Goal: Task Accomplishment & Management: Use online tool/utility

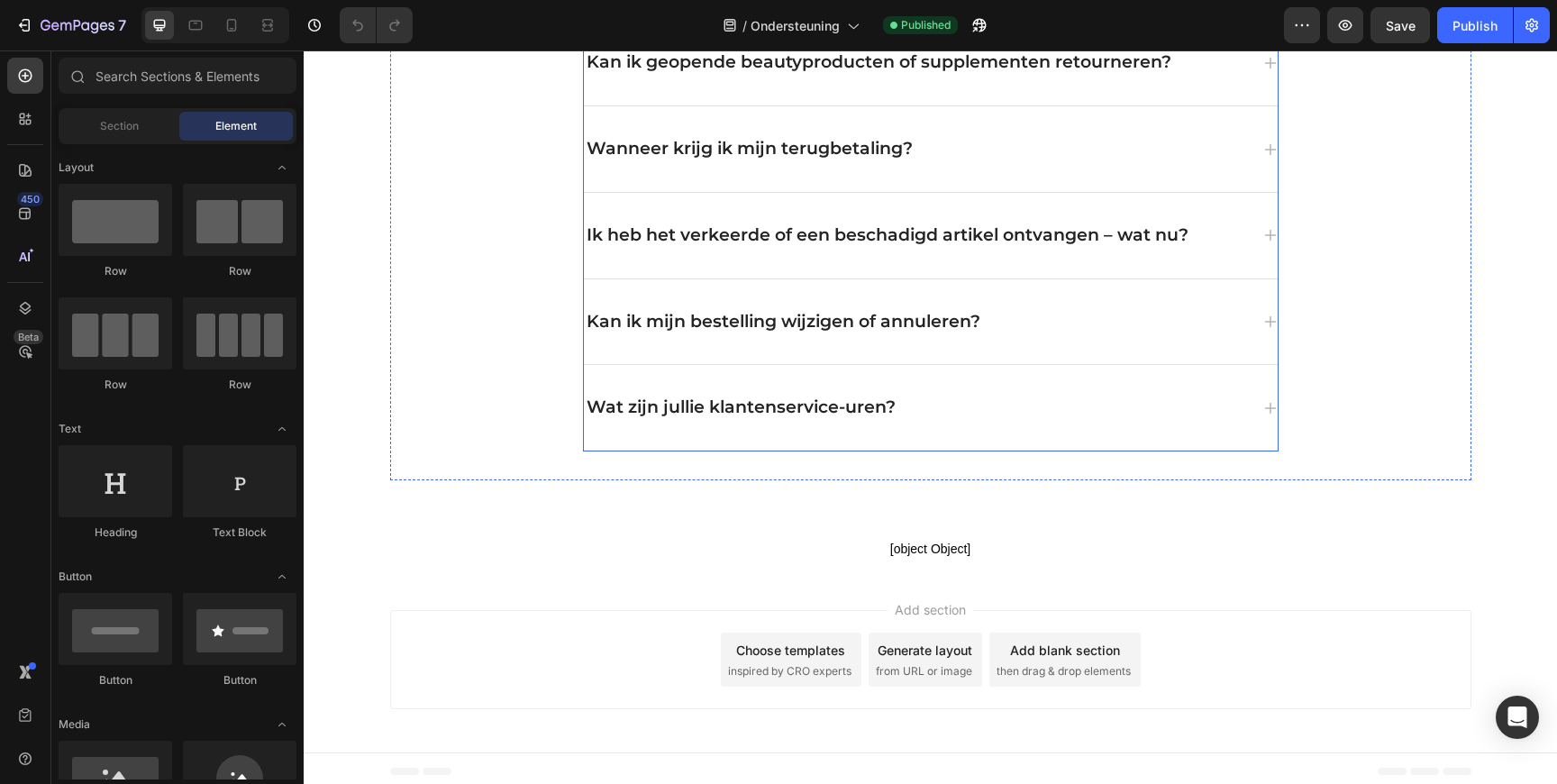
click at [1038, 373] on div "Wat zijn jullie klantenservice-uren?" at bounding box center [931, 408] width 694 height 86
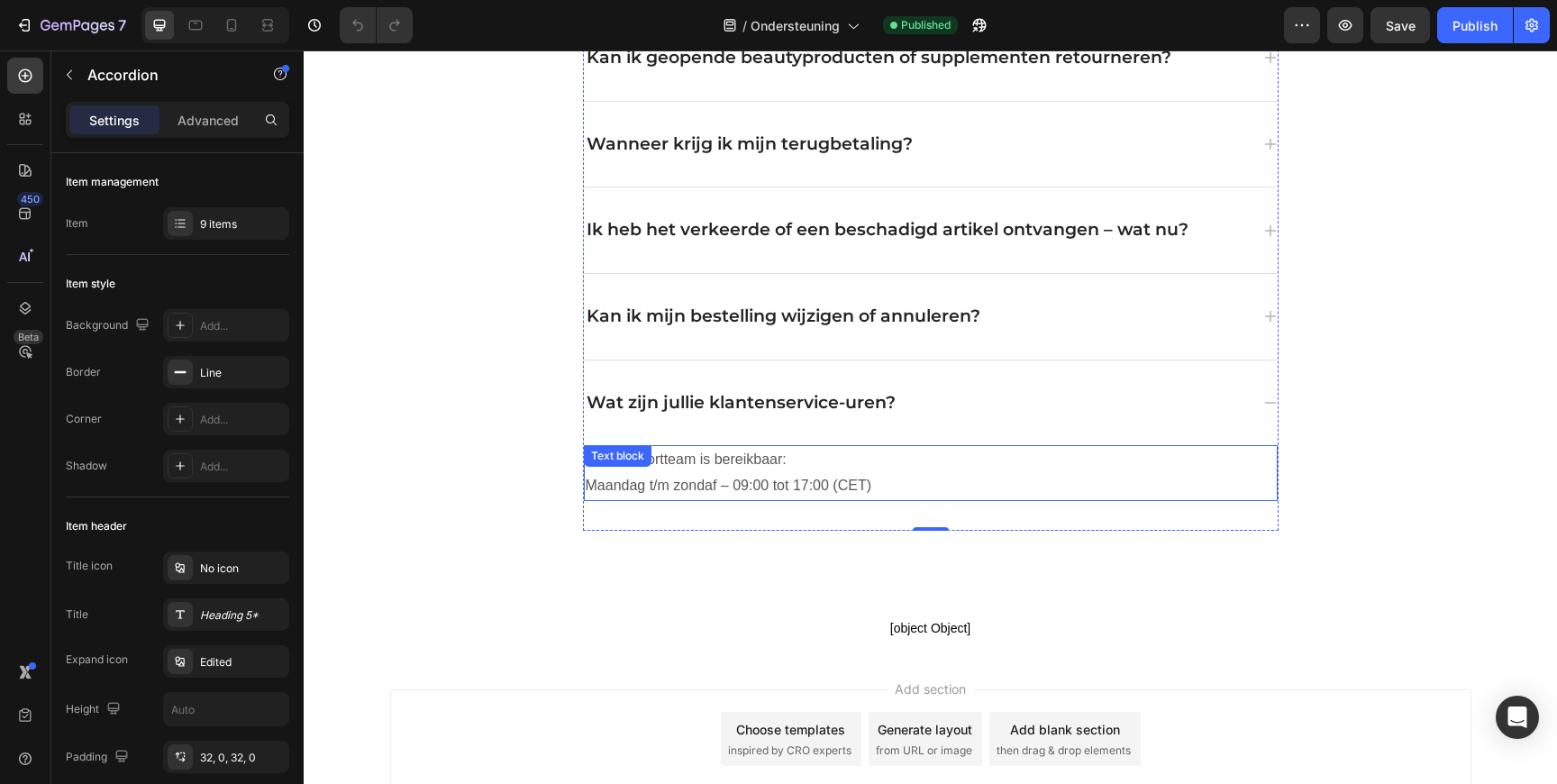
scroll to position [1786, 0]
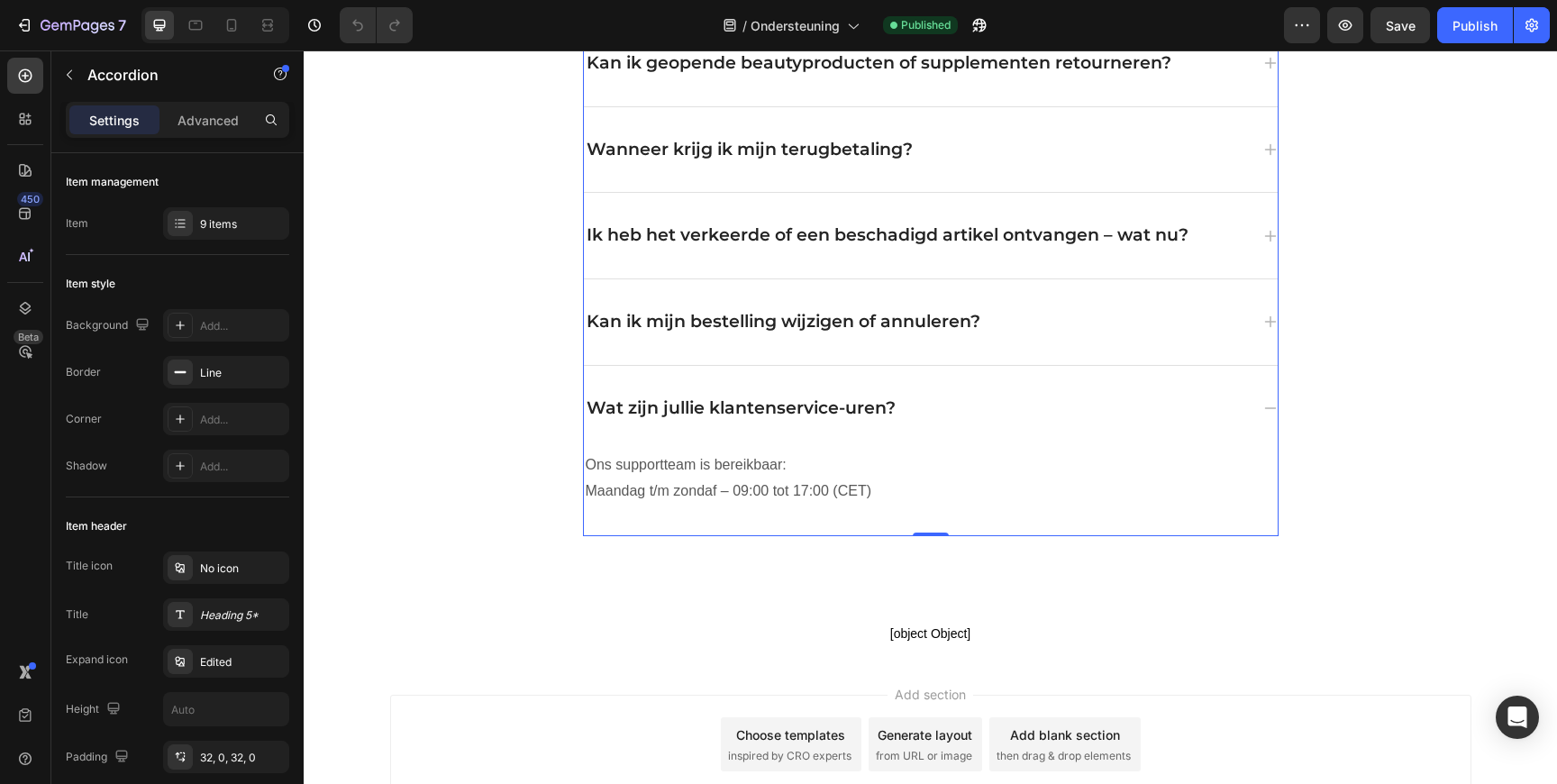
click at [848, 406] on p "Wat zijn jullie klantenservice-uren?" at bounding box center [741, 408] width 309 height 22
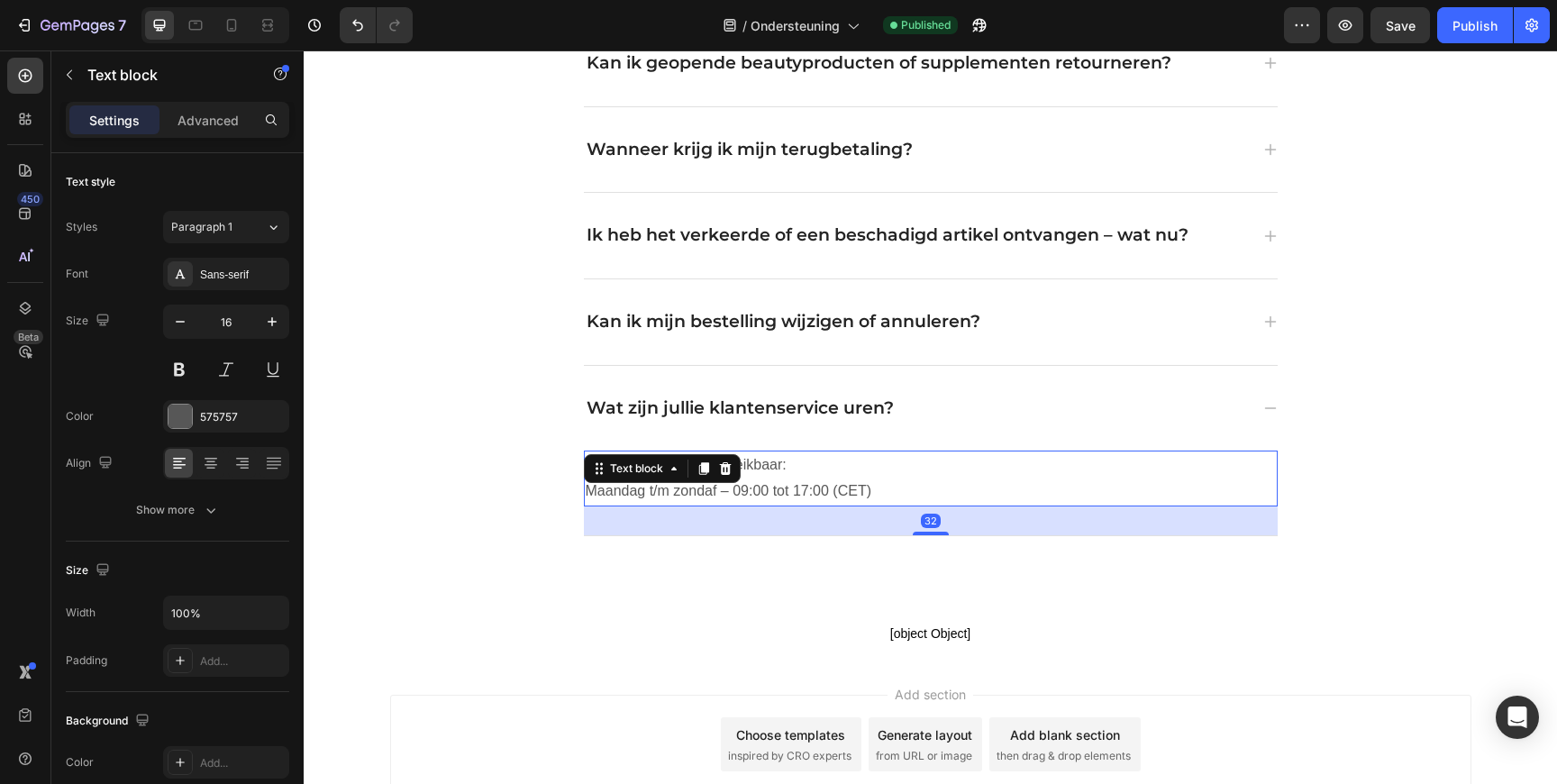
click at [722, 492] on p "Ons supportteam is bereikbaar: Maandag t/m zondaf – 09:00 tot 17:00 (CET)" at bounding box center [880, 478] width 589 height 53
click at [717, 491] on p "Ons supportteam is bereikbaar: Maandag t/m zondaf – 09:00 tot 17:00 (CET)" at bounding box center [880, 478] width 589 height 53
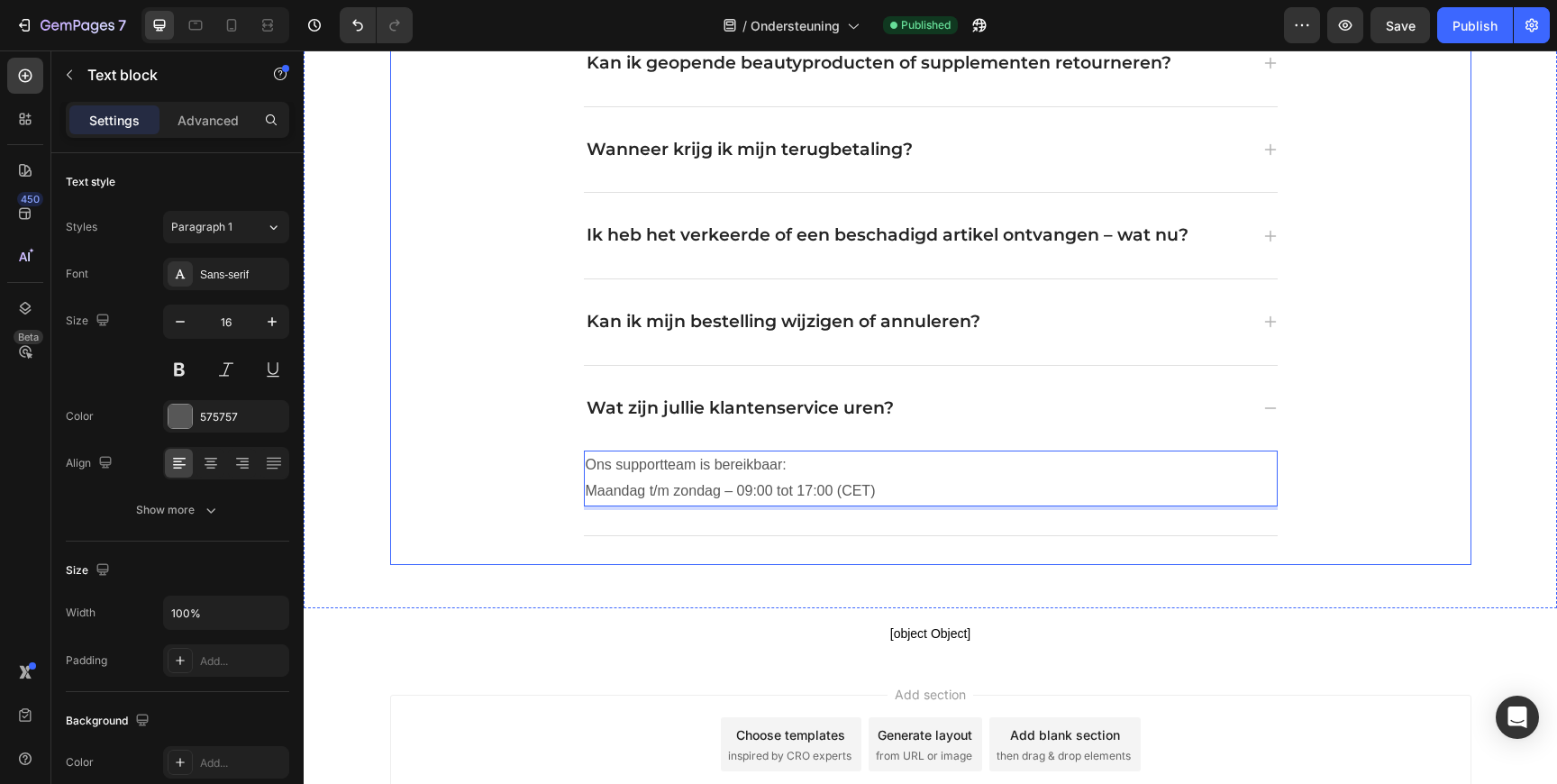
click at [509, 596] on div "Veelgestelde vragen Heading Vragen? Wij staan voor je klaar. Text block Welke b…" at bounding box center [930, 57] width 1253 height 1101
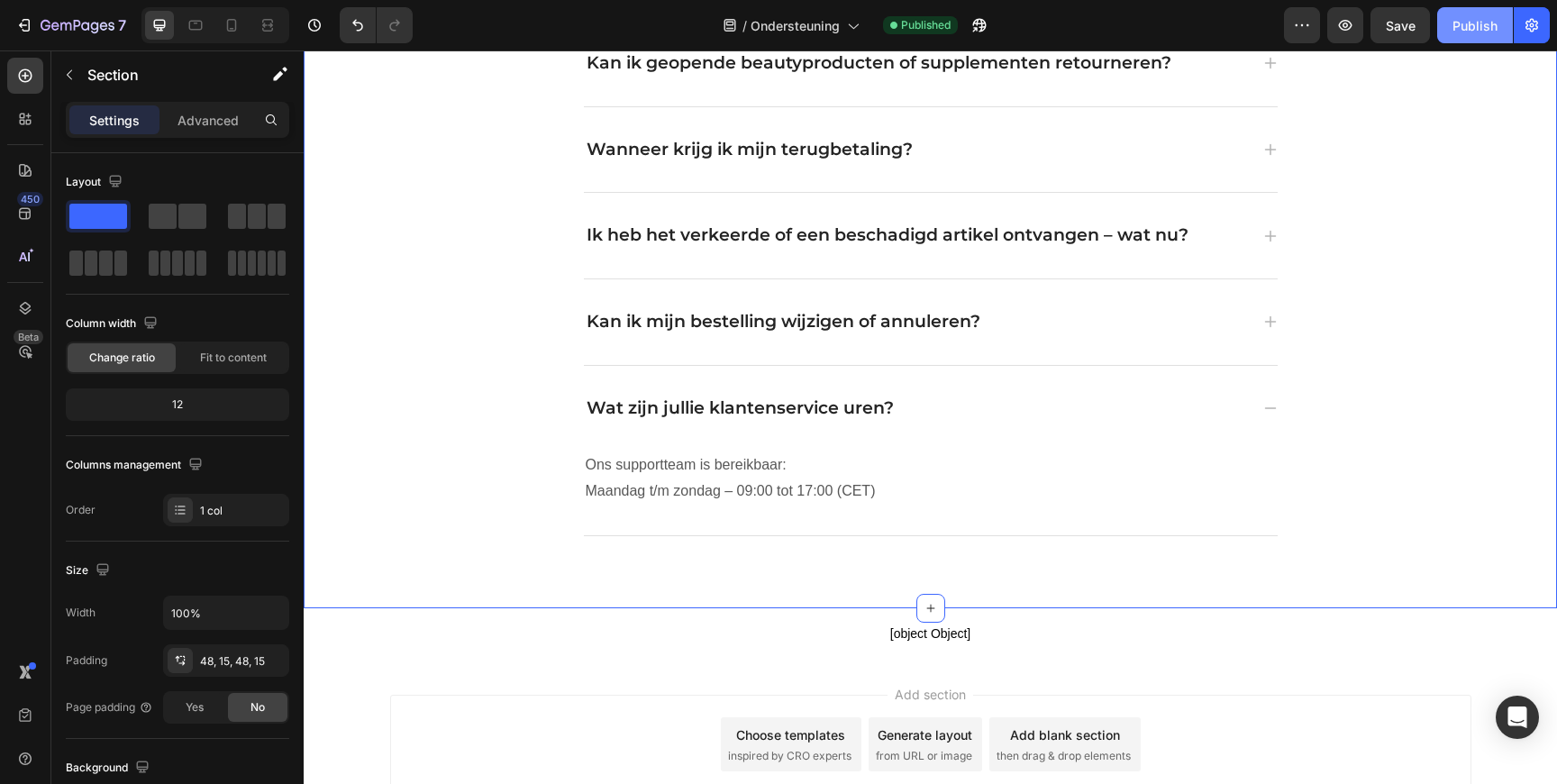
click at [1473, 7] on button "Publish" at bounding box center [1476, 24] width 76 height 36
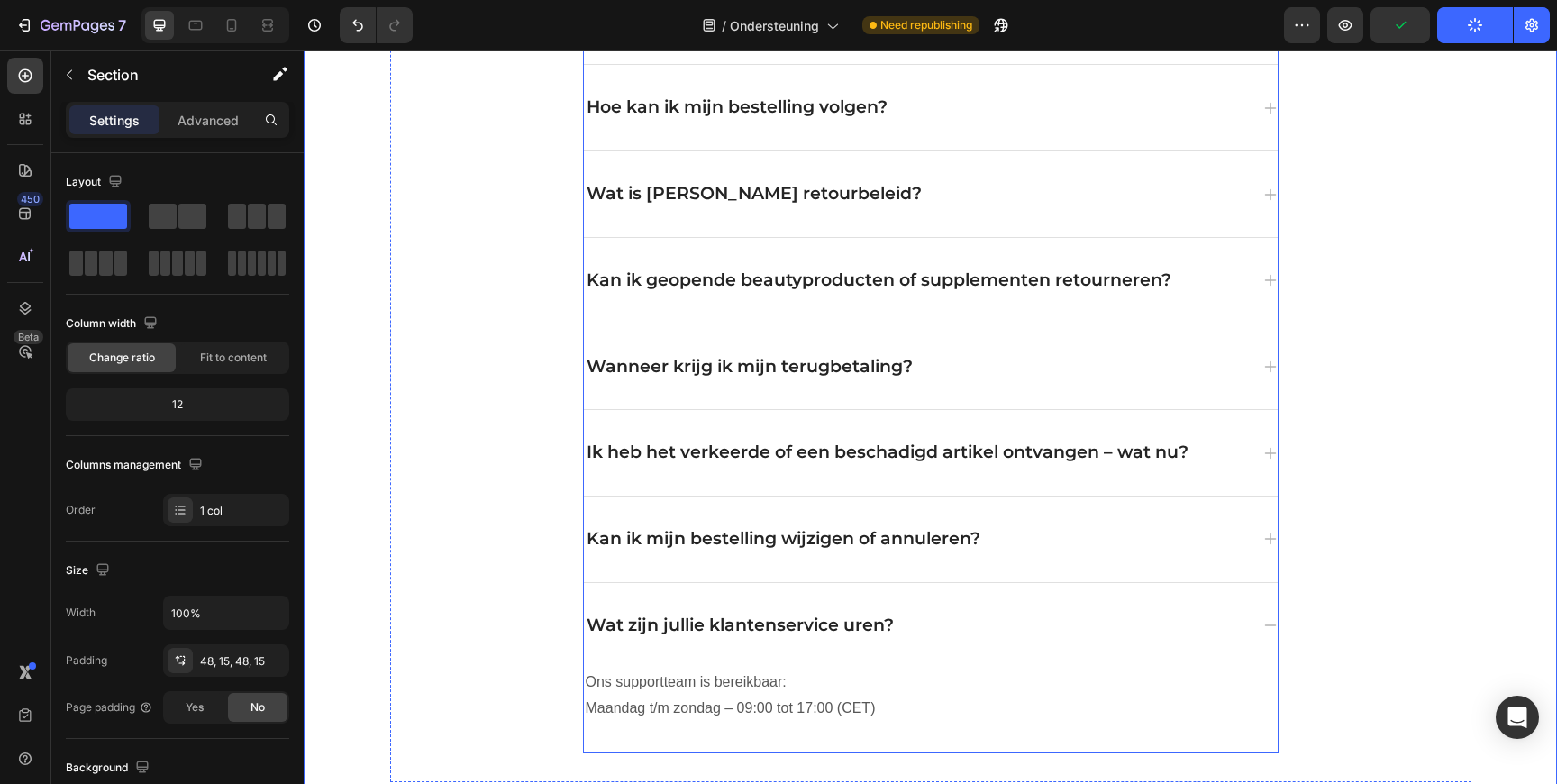
scroll to position [1218, 0]
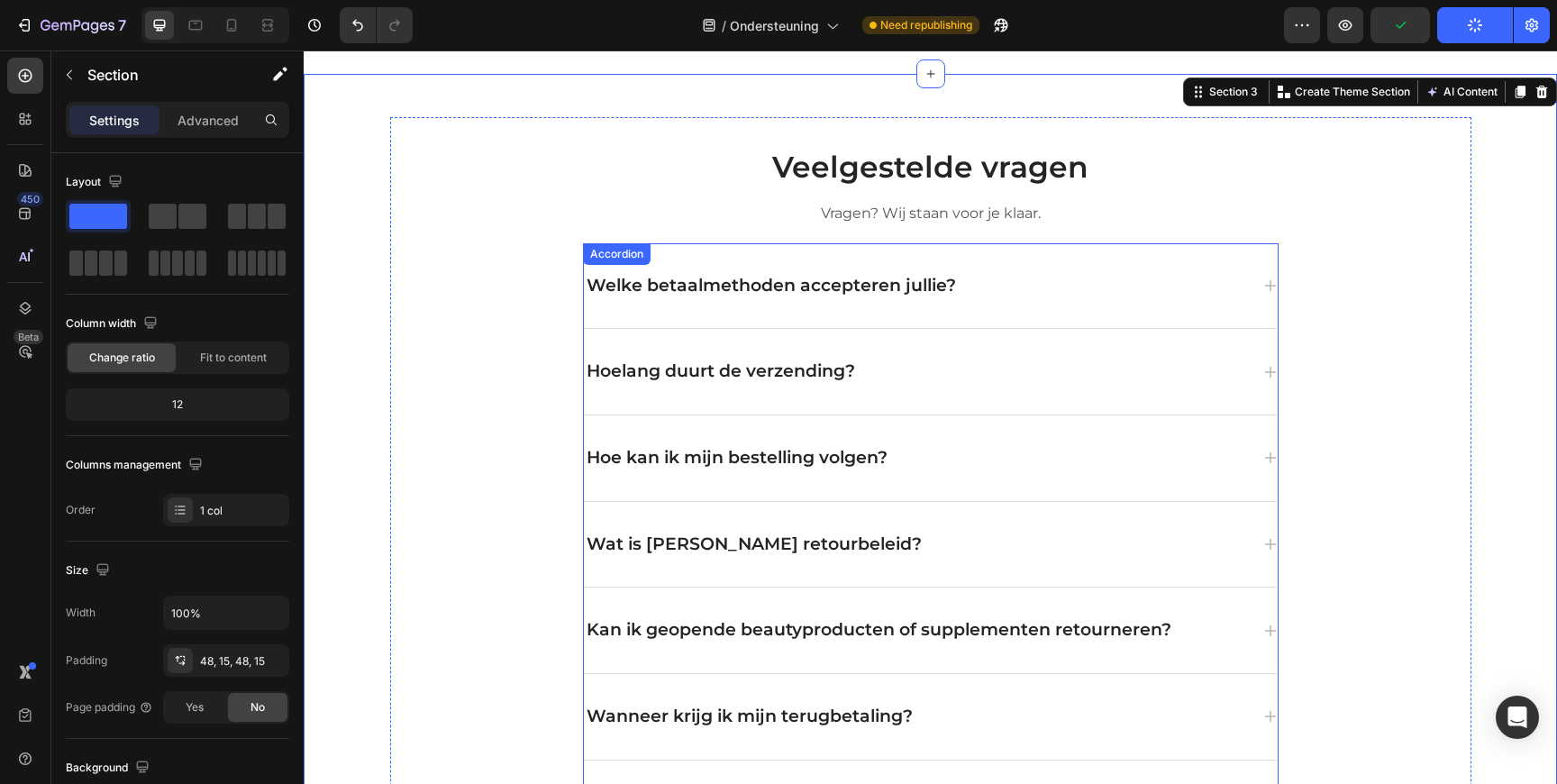
click at [1244, 355] on div "Hoelang duurt de verzending?" at bounding box center [931, 372] width 694 height 86
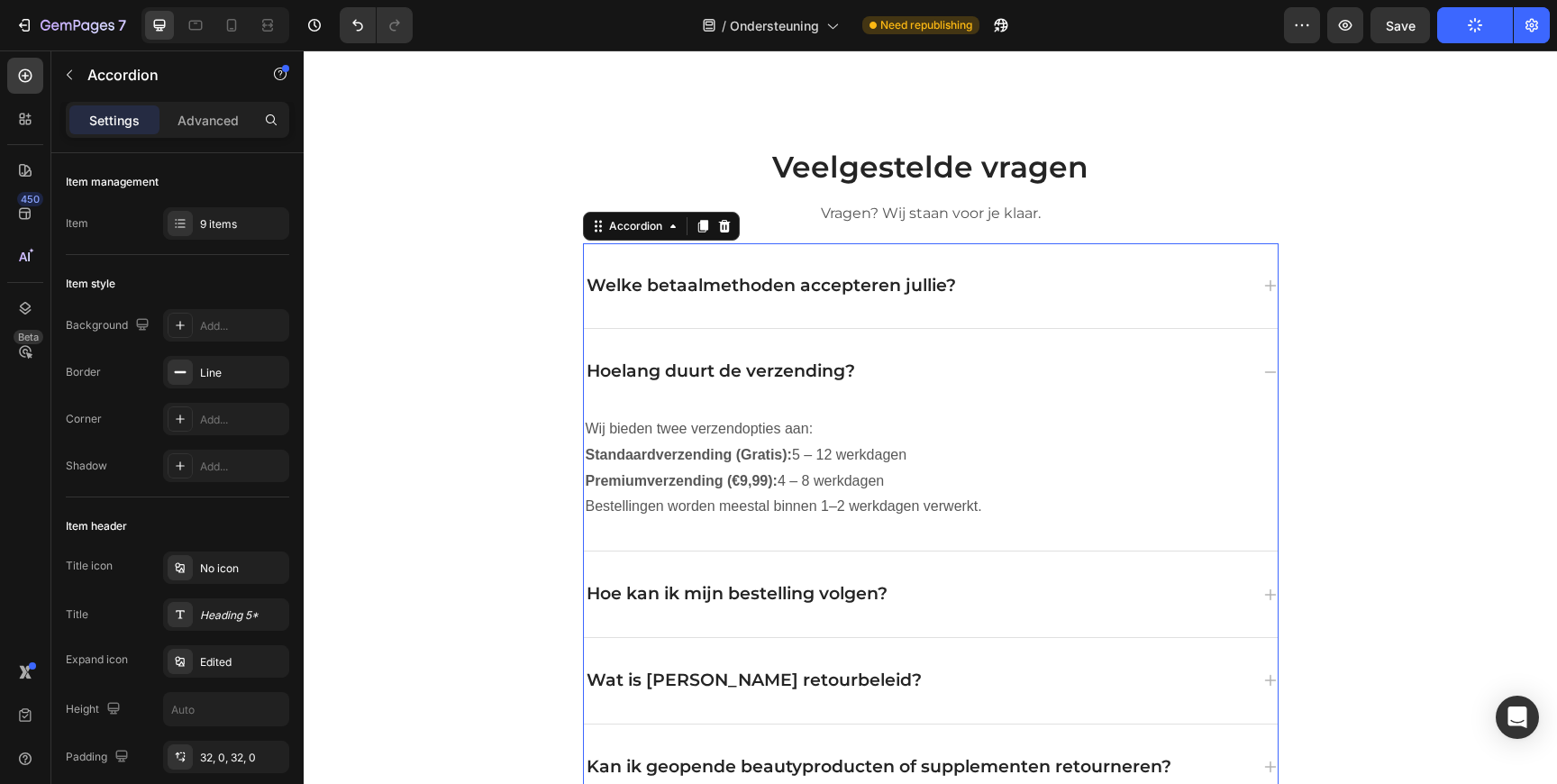
click at [1244, 355] on div "Hoelang duurt de verzending?" at bounding box center [931, 372] width 694 height 86
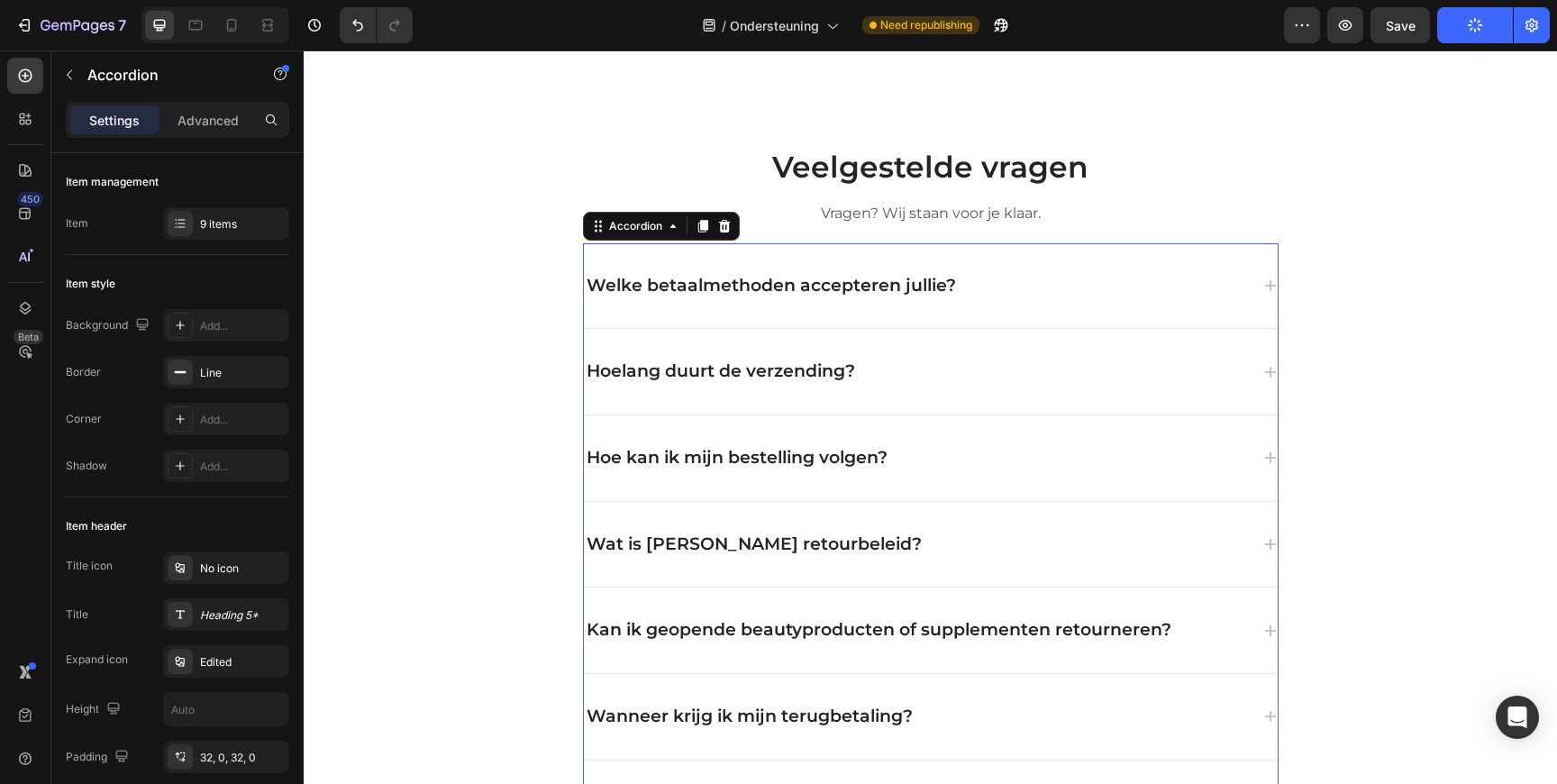
click at [882, 595] on div "Kan ik geopende beautyproducten of supplementen retourneren?" at bounding box center [931, 631] width 694 height 86
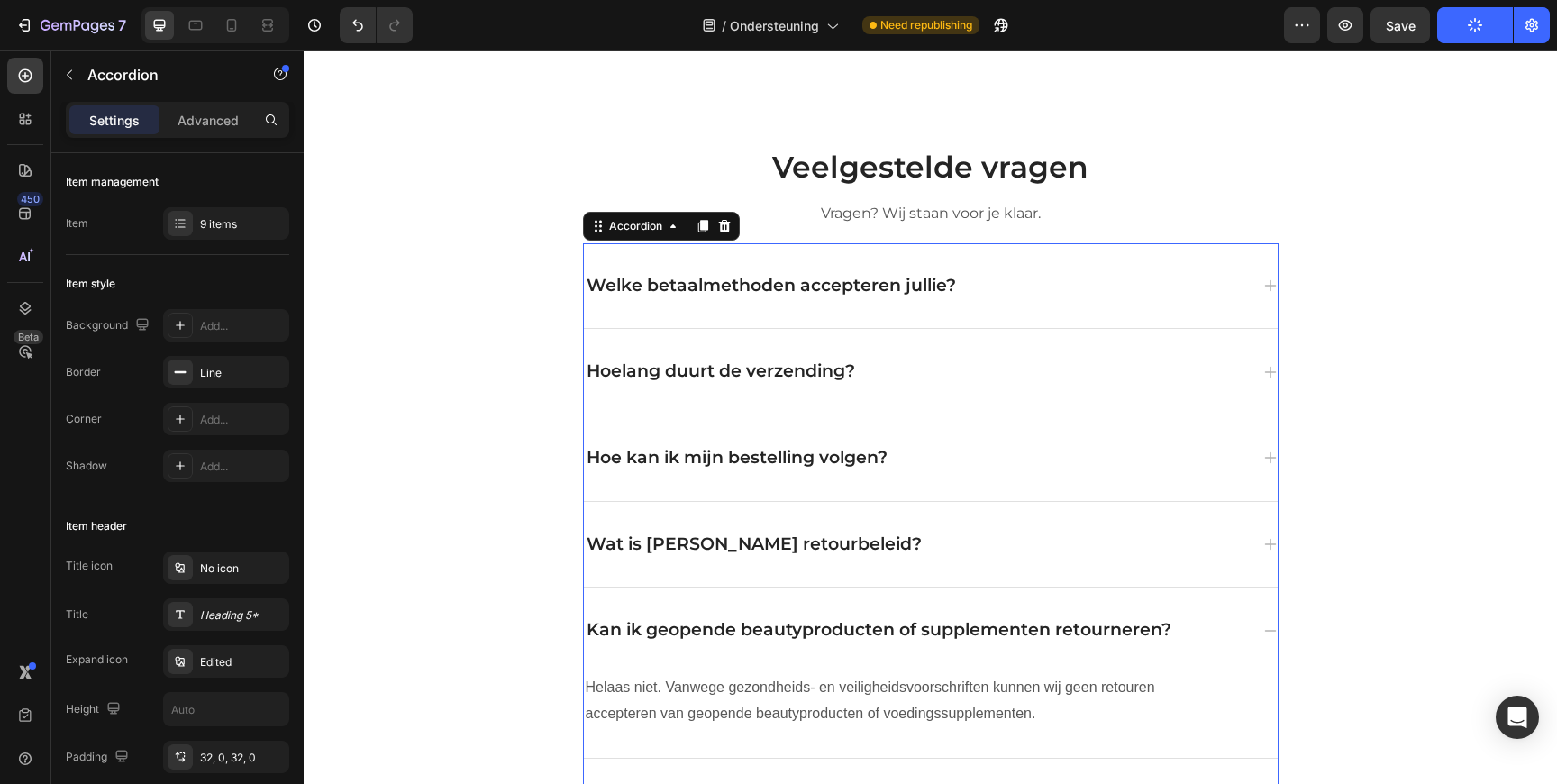
click at [914, 542] on div "Wat is [PERSON_NAME] retourbeleid?" at bounding box center [916, 544] width 665 height 28
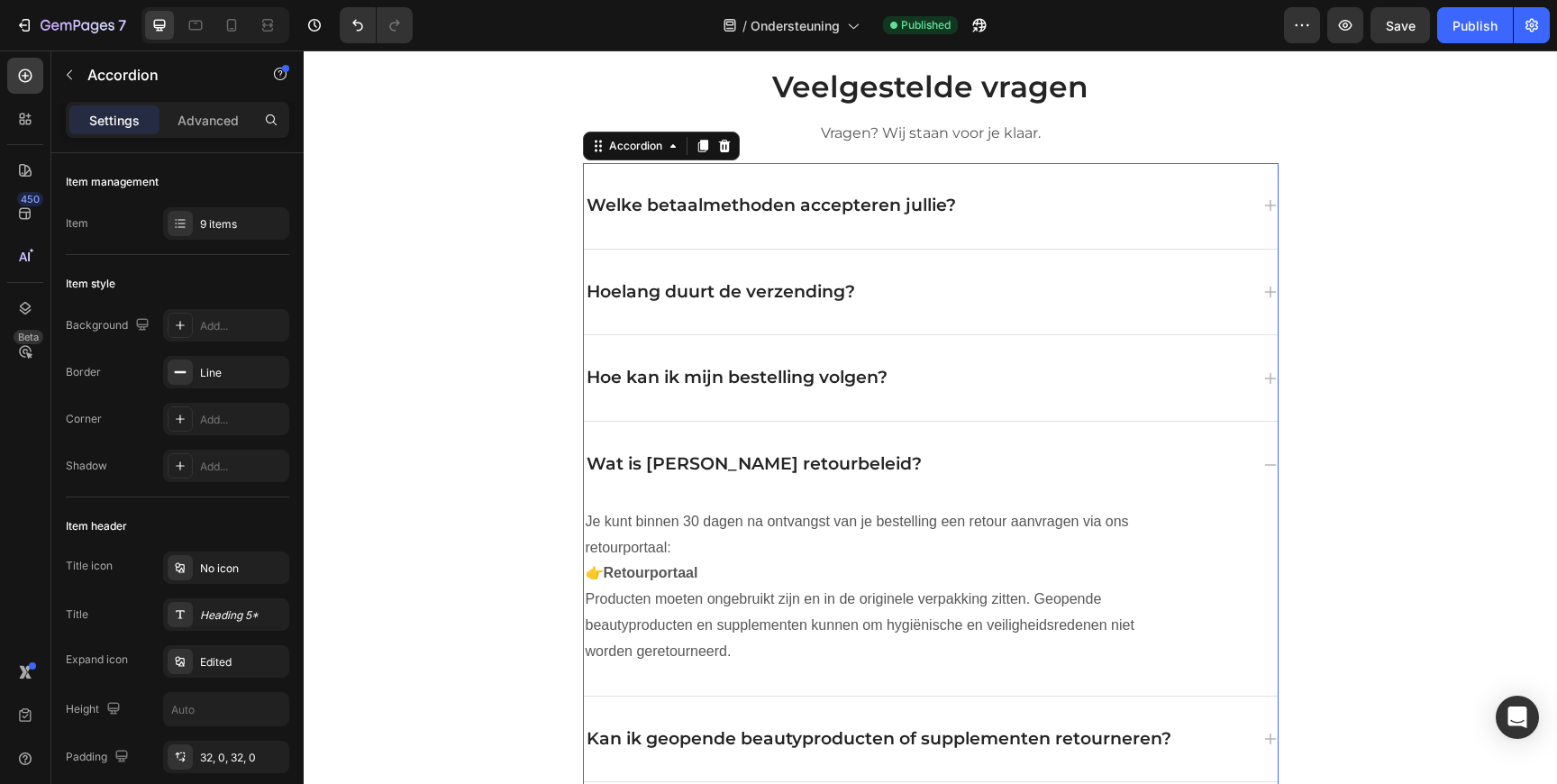
scroll to position [1326, 0]
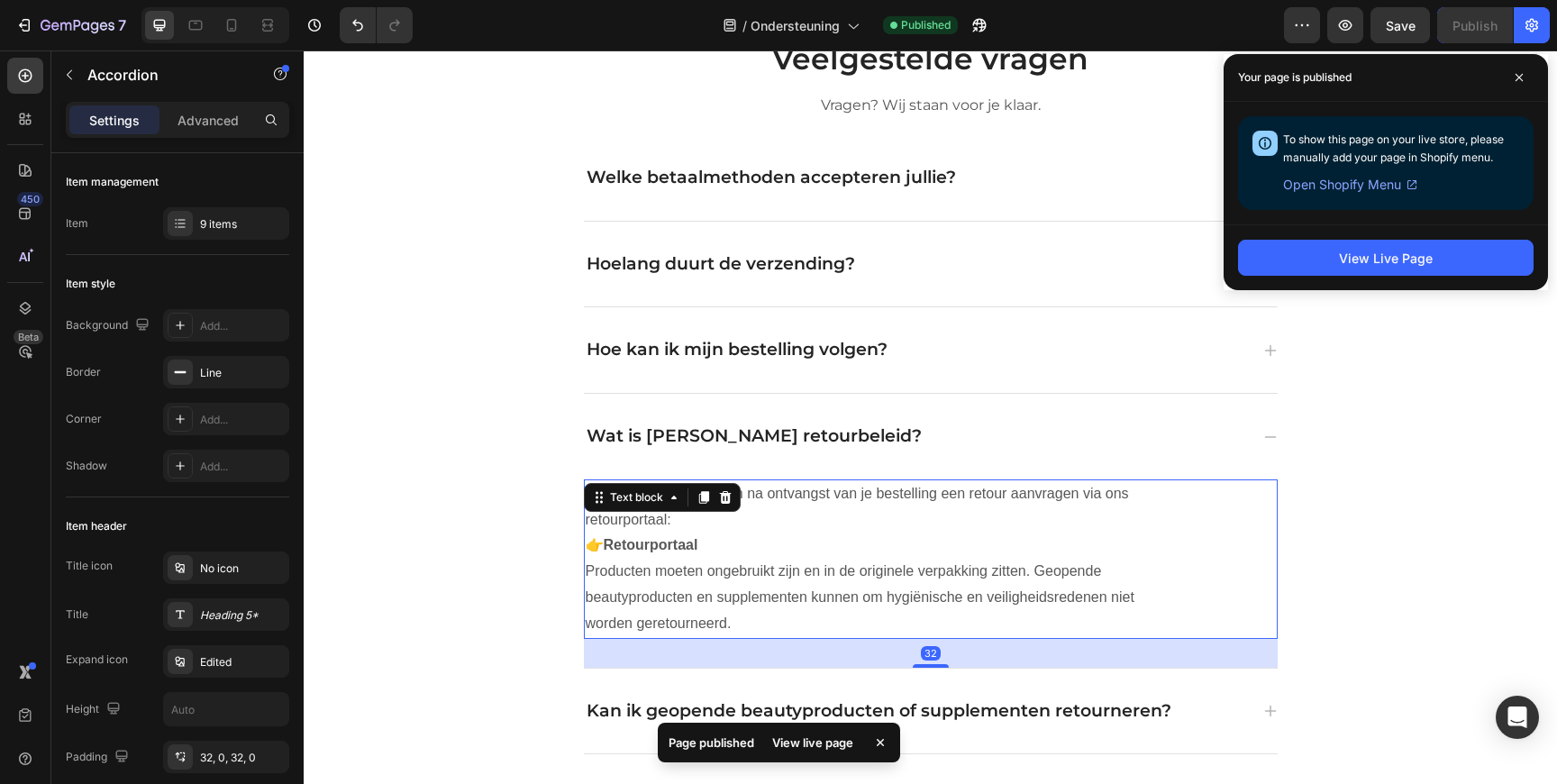
click at [653, 547] on strong "Retourportaal" at bounding box center [651, 545] width 95 height 16
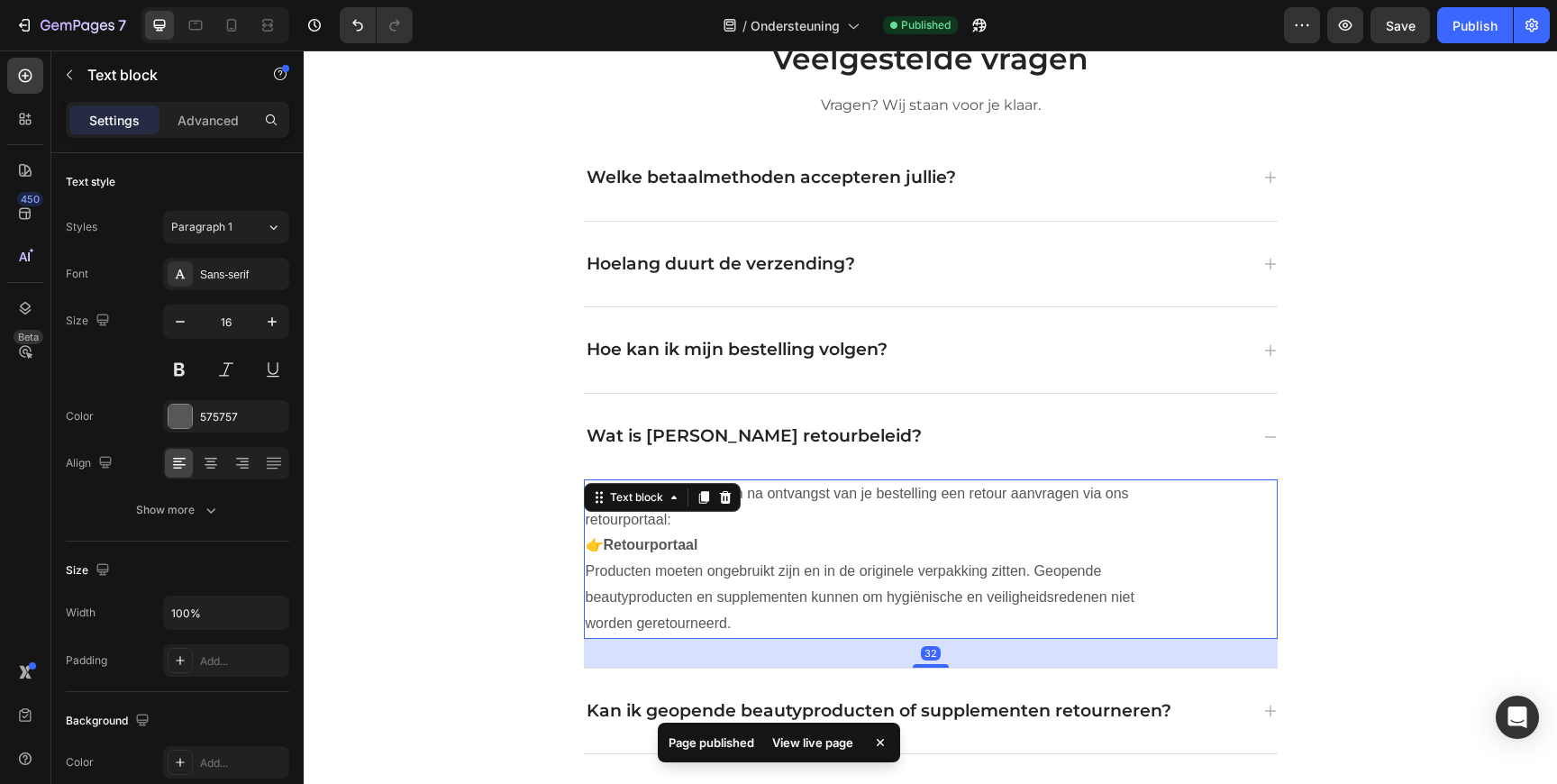
click at [663, 547] on strong "Retourportaal" at bounding box center [651, 545] width 95 height 16
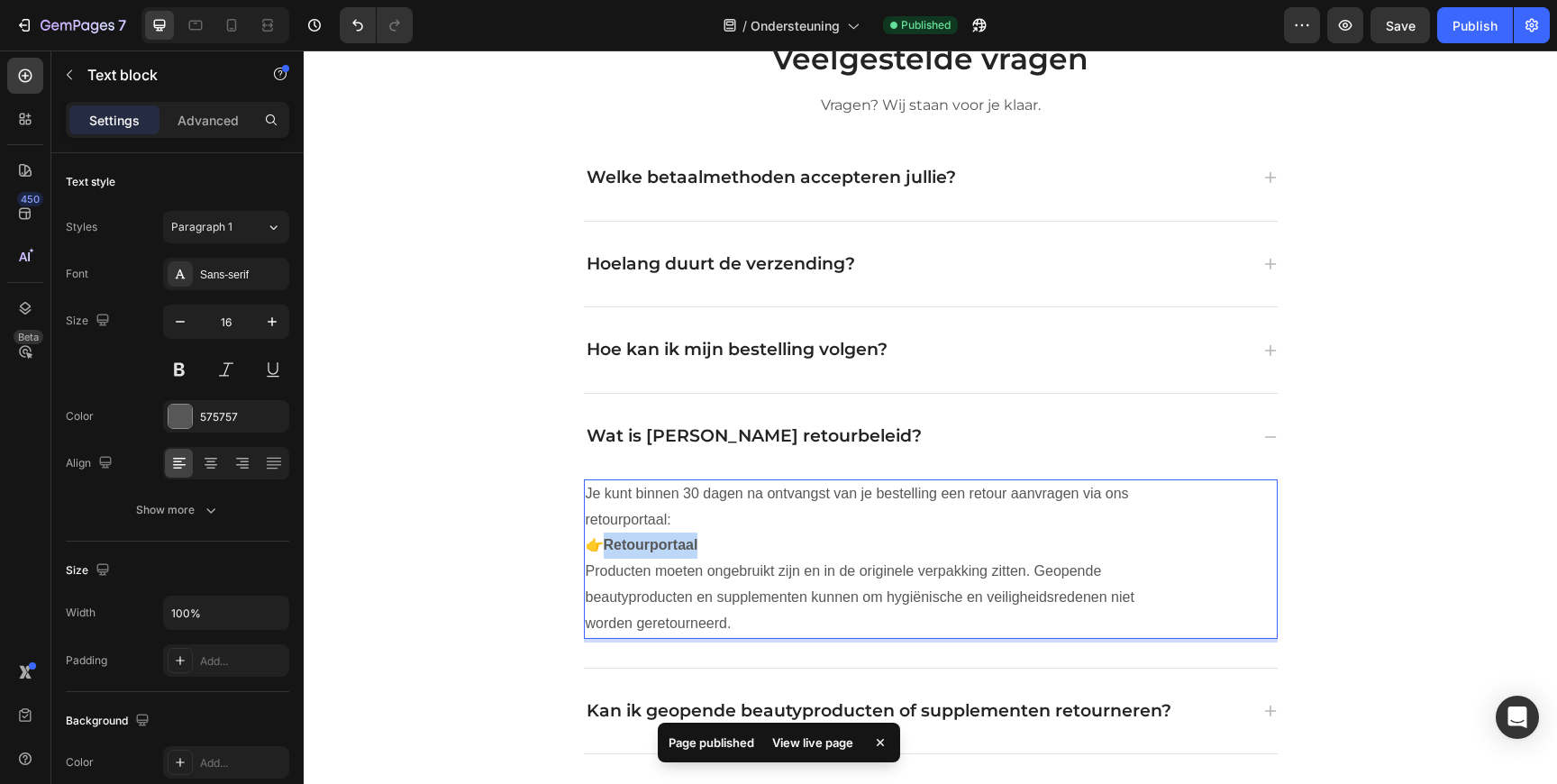
click at [663, 547] on strong "Retourportaal" at bounding box center [651, 545] width 95 height 16
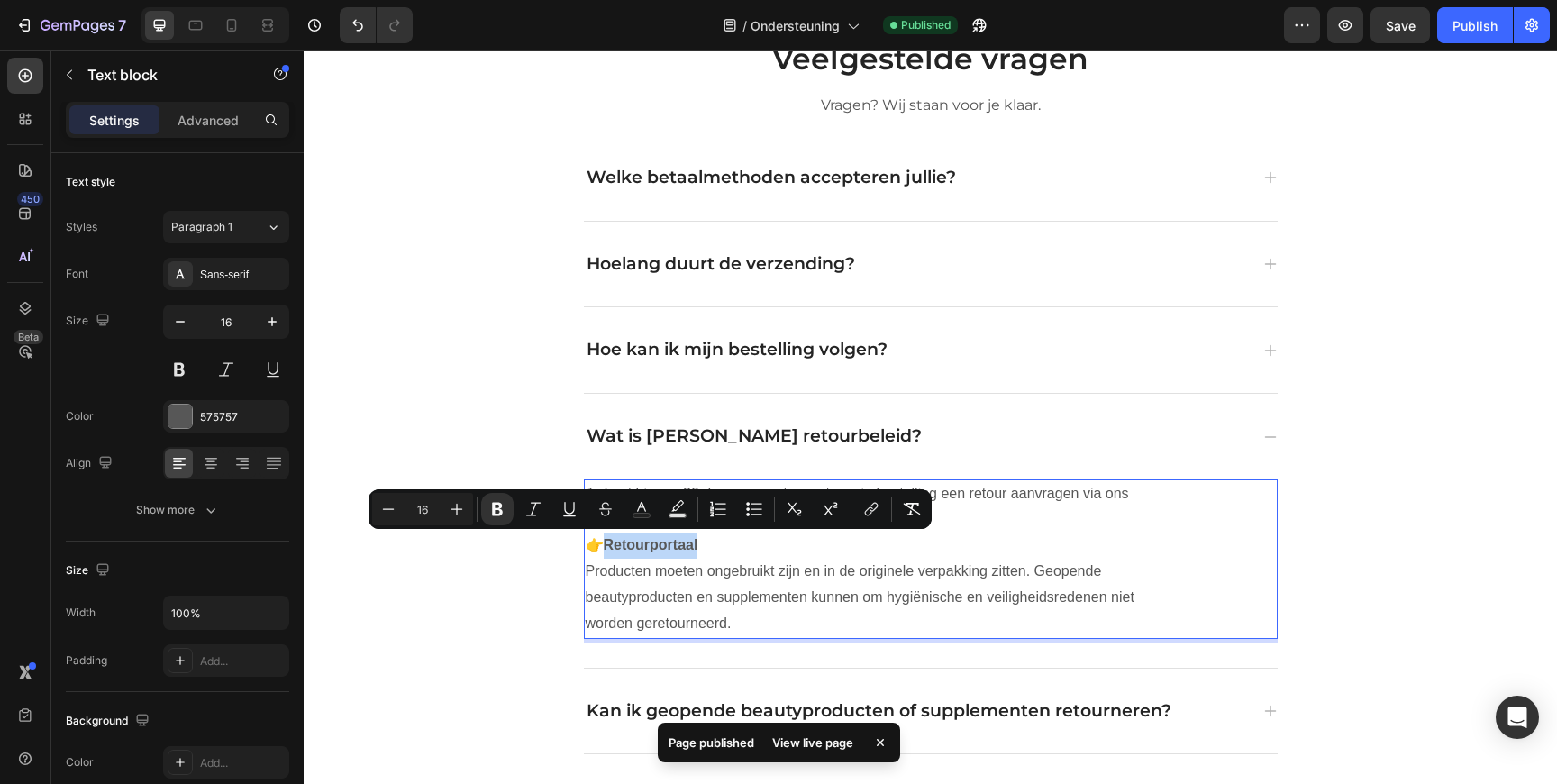
click at [705, 547] on p "Je kunt binnen 30 dagen na ontvangst van je bestelling een retour aanvragen via…" at bounding box center [880, 519] width 589 height 77
drag, startPoint x: 699, startPoint y: 547, endPoint x: 605, endPoint y: 551, distance: 94.1
click at [605, 551] on p "Je kunt binnen 30 dagen na ontvangst van je bestelling een retour aanvragen via…" at bounding box center [880, 519] width 589 height 77
click at [729, 546] on p "Je kunt binnen 30 dagen na ontvangst van je bestelling een retour aanvragen via…" at bounding box center [880, 519] width 589 height 77
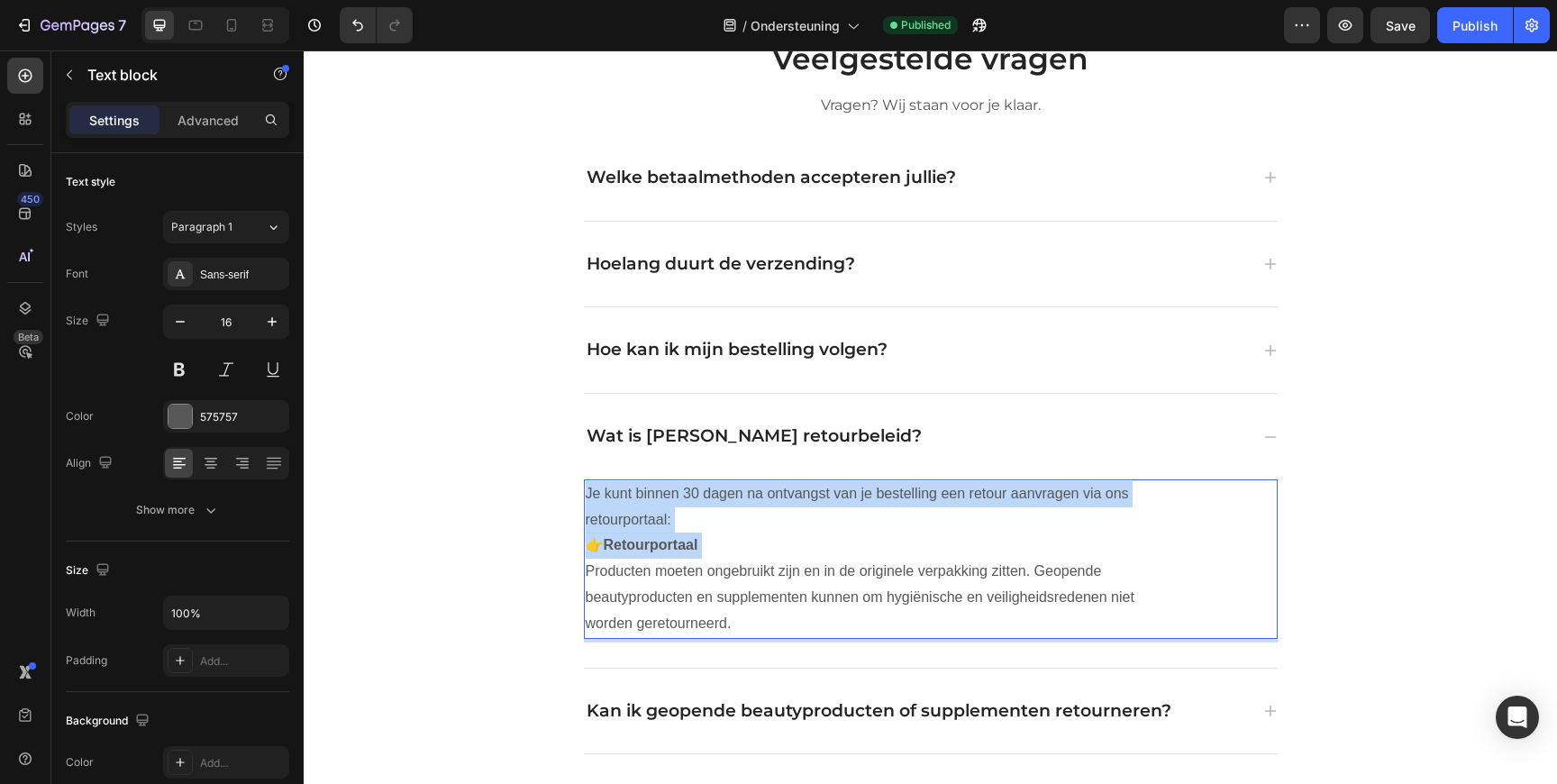
drag, startPoint x: 729, startPoint y: 546, endPoint x: 553, endPoint y: 546, distance: 176.0
click at [553, 546] on div "Veelgestelde vragen Heading Vragen? Wij staan voor je klaar. Text block Welke b…" at bounding box center [931, 568] width 1081 height 1061
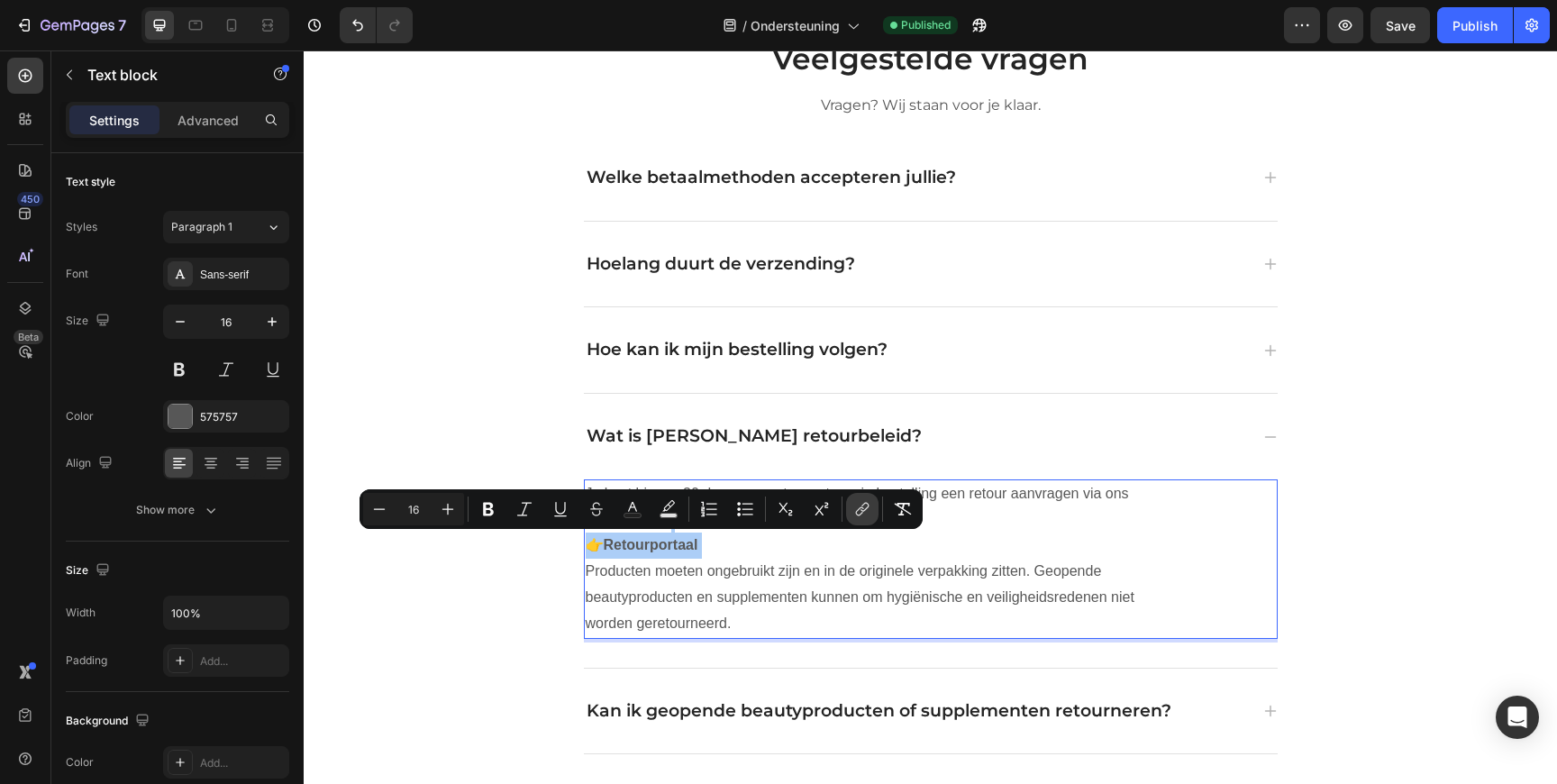
click at [851, 507] on button "link" at bounding box center [862, 509] width 32 height 32
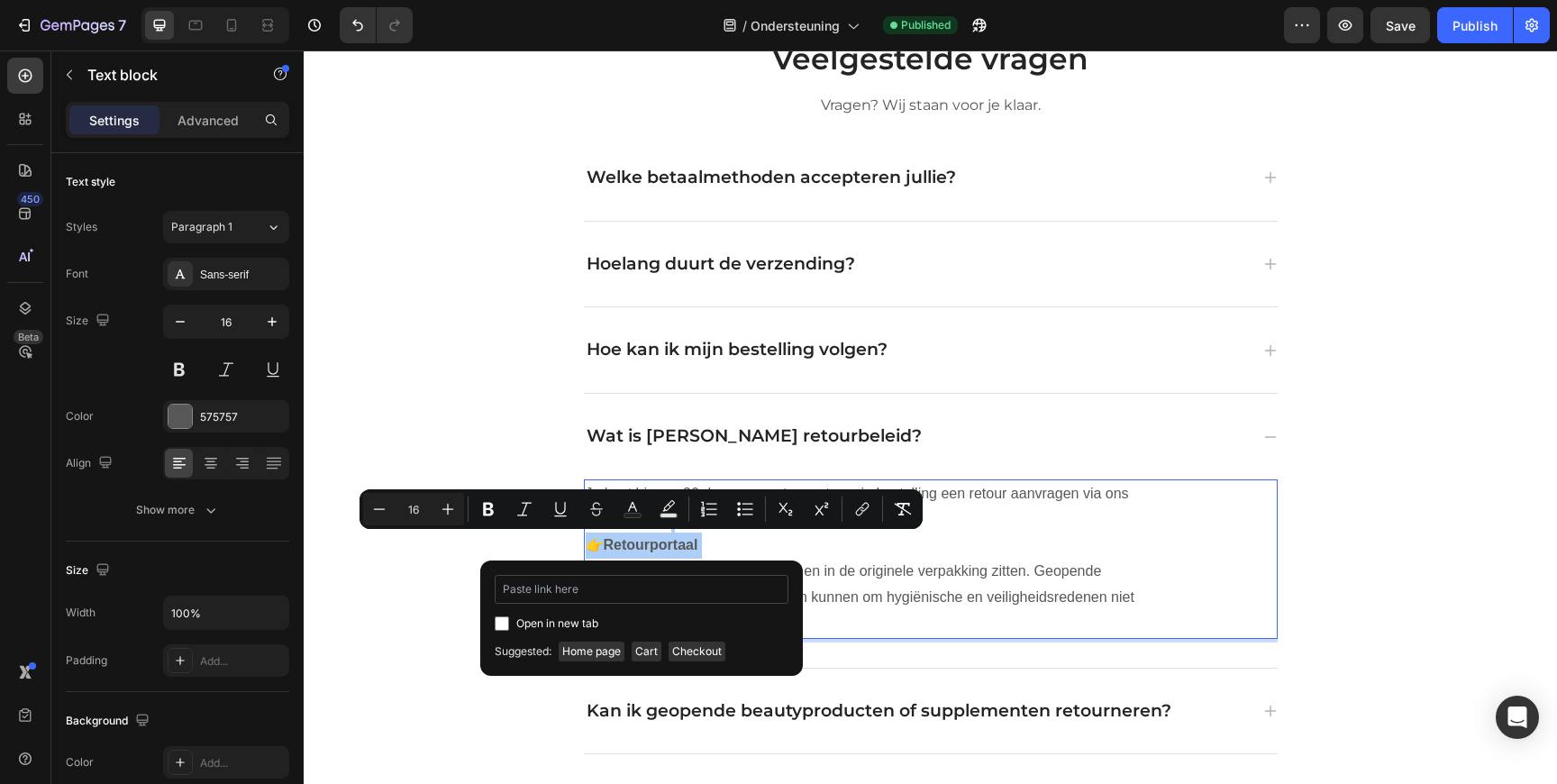
type input "[URL][DOMAIN_NAME]"
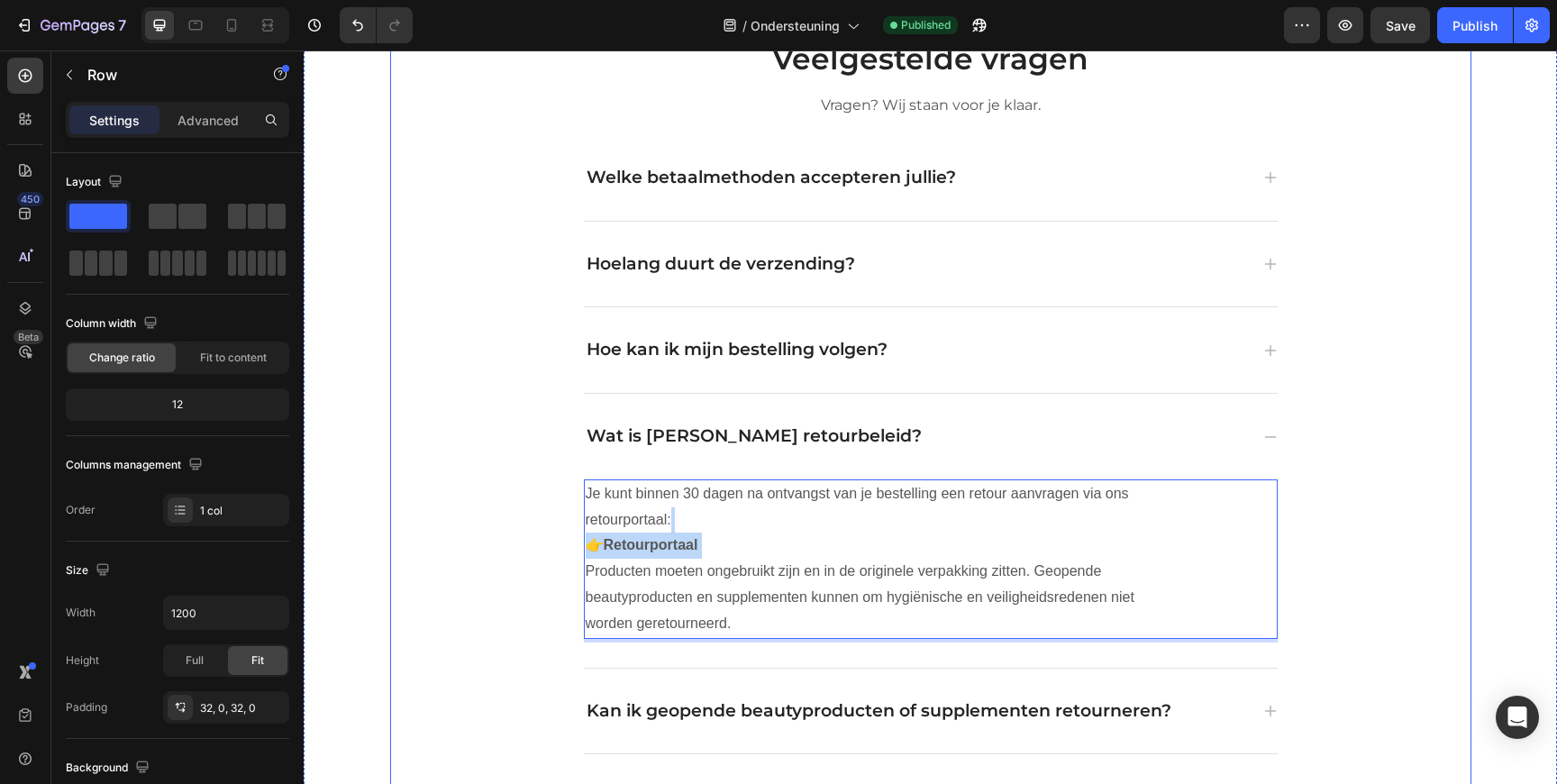
click at [440, 625] on div "Veelgestelde vragen Heading Vragen? Wij staan voor je klaar. Text block Welke b…" at bounding box center [931, 568] width 1081 height 1061
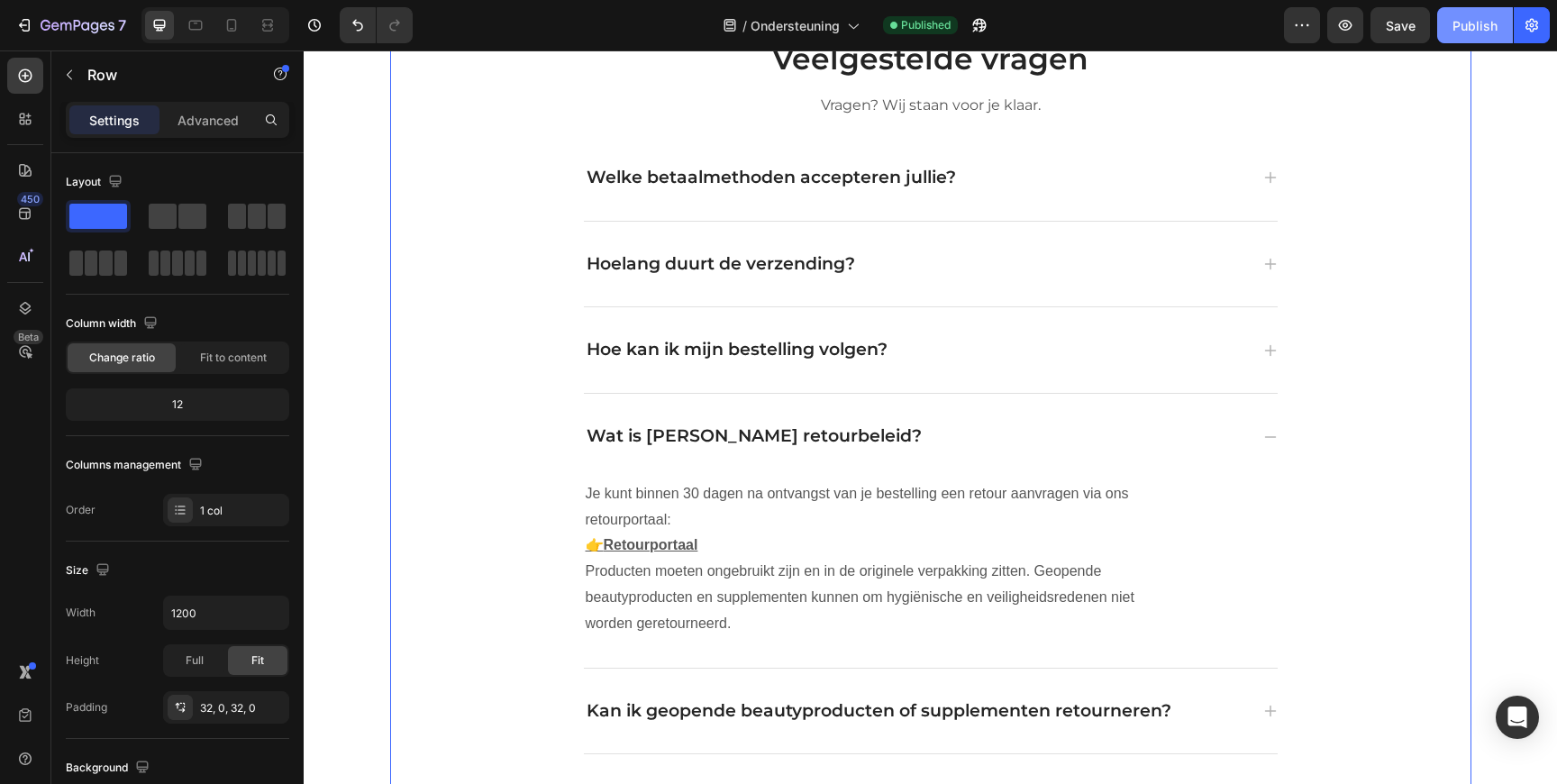
click at [1474, 28] on div "Publish" at bounding box center [1475, 25] width 45 height 19
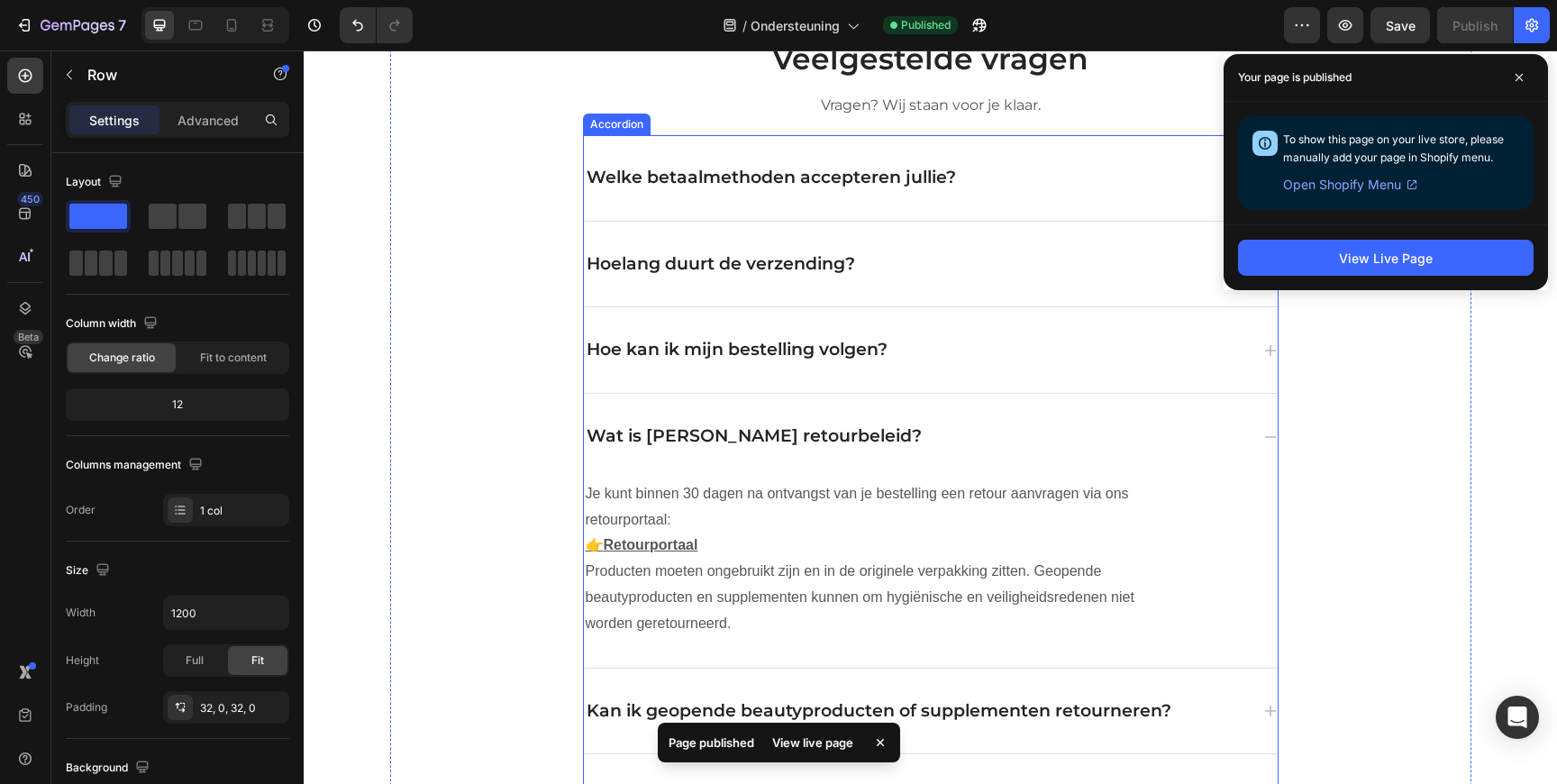
click at [905, 419] on div "Wat is [PERSON_NAME] retourbeleid?" at bounding box center [931, 436] width 694 height 86
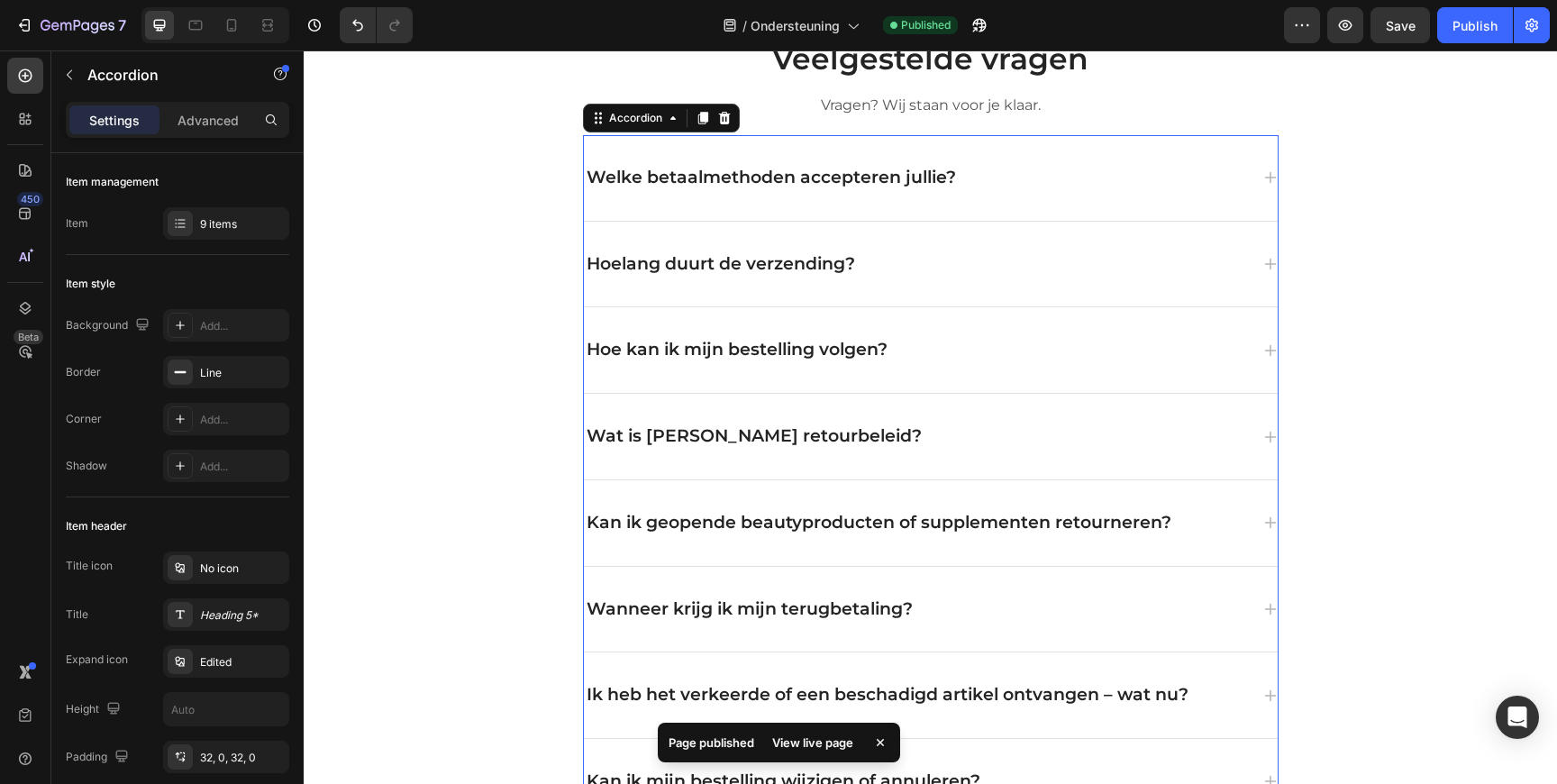
click at [941, 329] on div "Hoe kan ik mijn bestelling volgen?" at bounding box center [931, 351] width 694 height 86
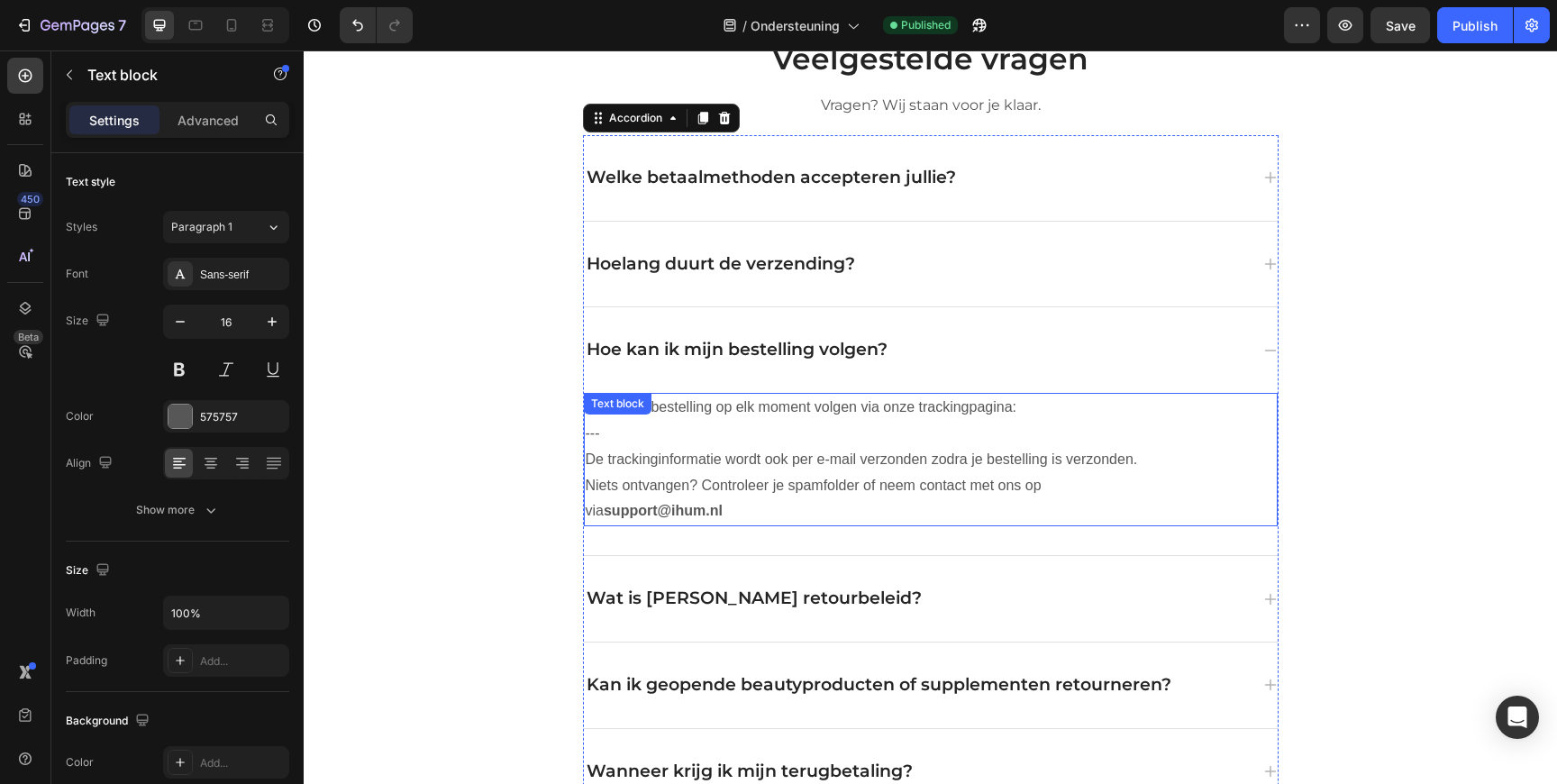
click at [624, 433] on p "Je kunt je bestelling op elk moment volgen via onze trackingpagina: ---" at bounding box center [880, 421] width 589 height 53
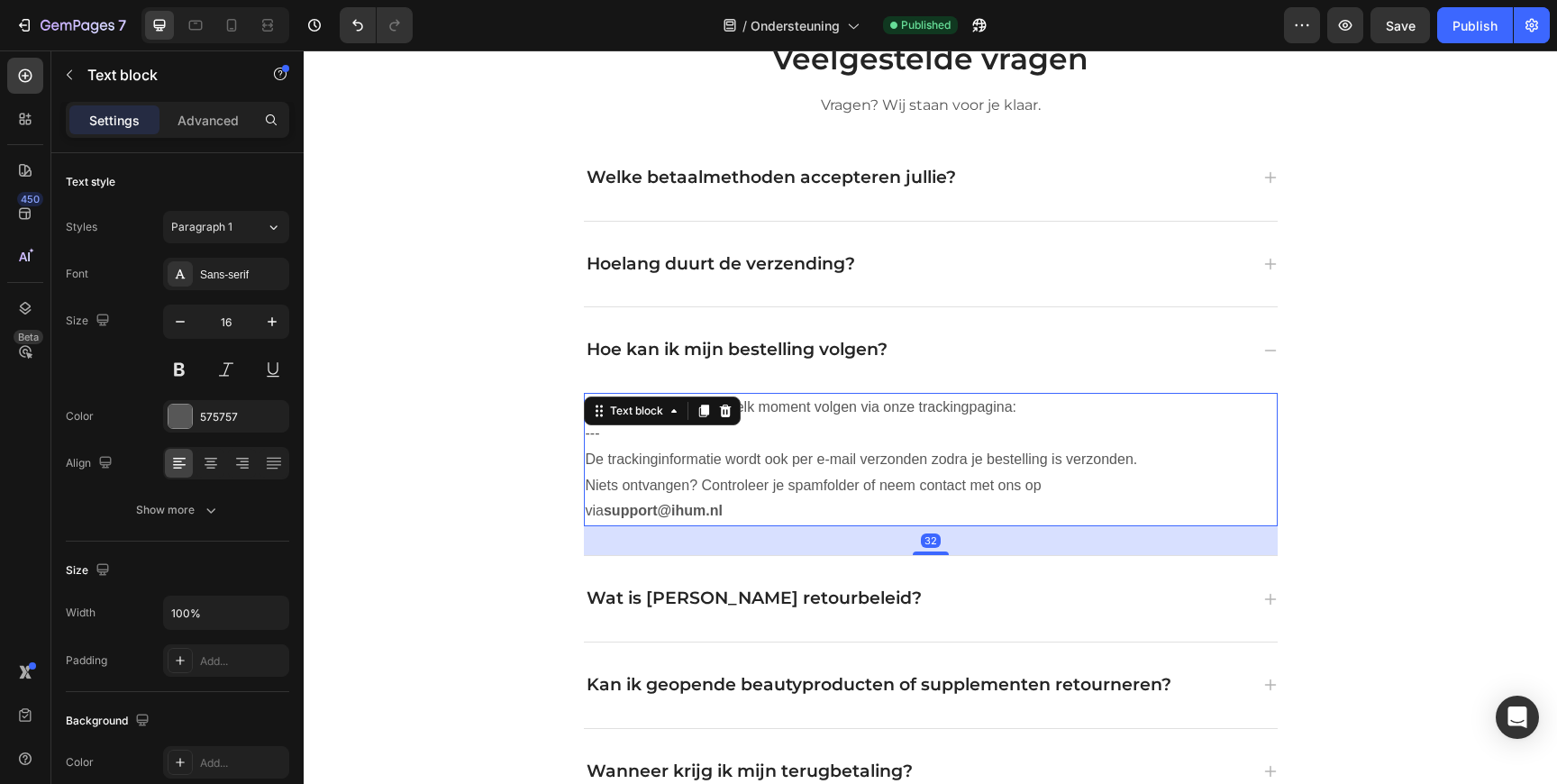
click at [617, 433] on p "Je kunt je bestelling op elk moment volgen via onze trackingpagina: ---" at bounding box center [880, 421] width 589 height 53
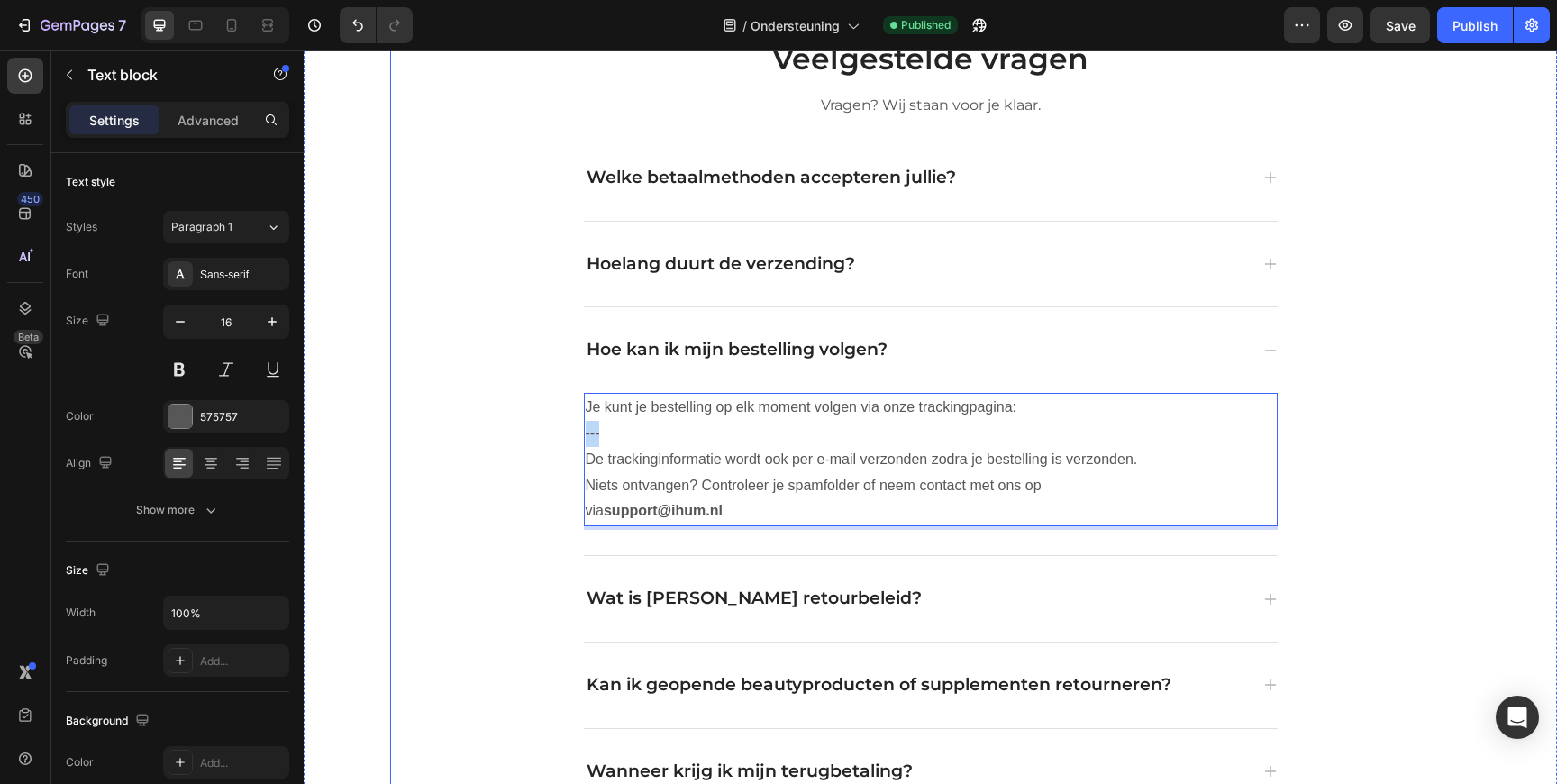
drag, startPoint x: 617, startPoint y: 433, endPoint x: 561, endPoint y: 433, distance: 56.0
click at [564, 433] on div "Veelgestelde vragen Heading Vragen? Wij staan voor je klaar. Text block Welke b…" at bounding box center [931, 556] width 1081 height 1035
click at [586, 433] on p "Je kunt je bestelling op elk moment volgen via onze trackingpagina: Track and T…" at bounding box center [880, 421] width 589 height 53
drag, startPoint x: 781, startPoint y: 429, endPoint x: 566, endPoint y: 431, distance: 215.0
click at [567, 429] on div "Veelgestelde vragen Heading Vragen? Wij staan voor je klaar. Text block Welke b…" at bounding box center [931, 556] width 1081 height 1035
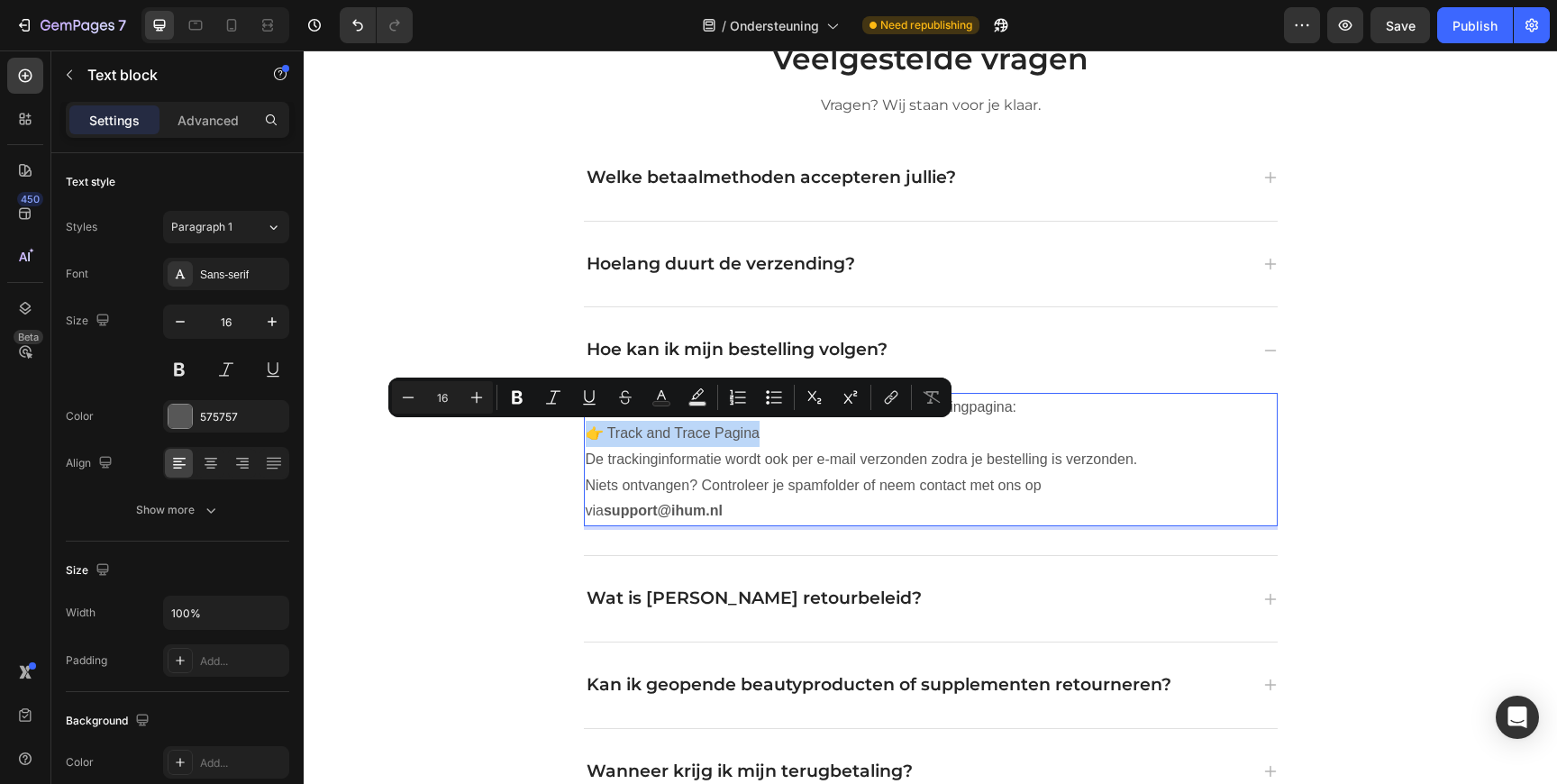
click at [754, 430] on p "Je kunt je bestelling op elk moment volgen via onze trackingpagina: 👉 Track and…" at bounding box center [880, 421] width 589 height 53
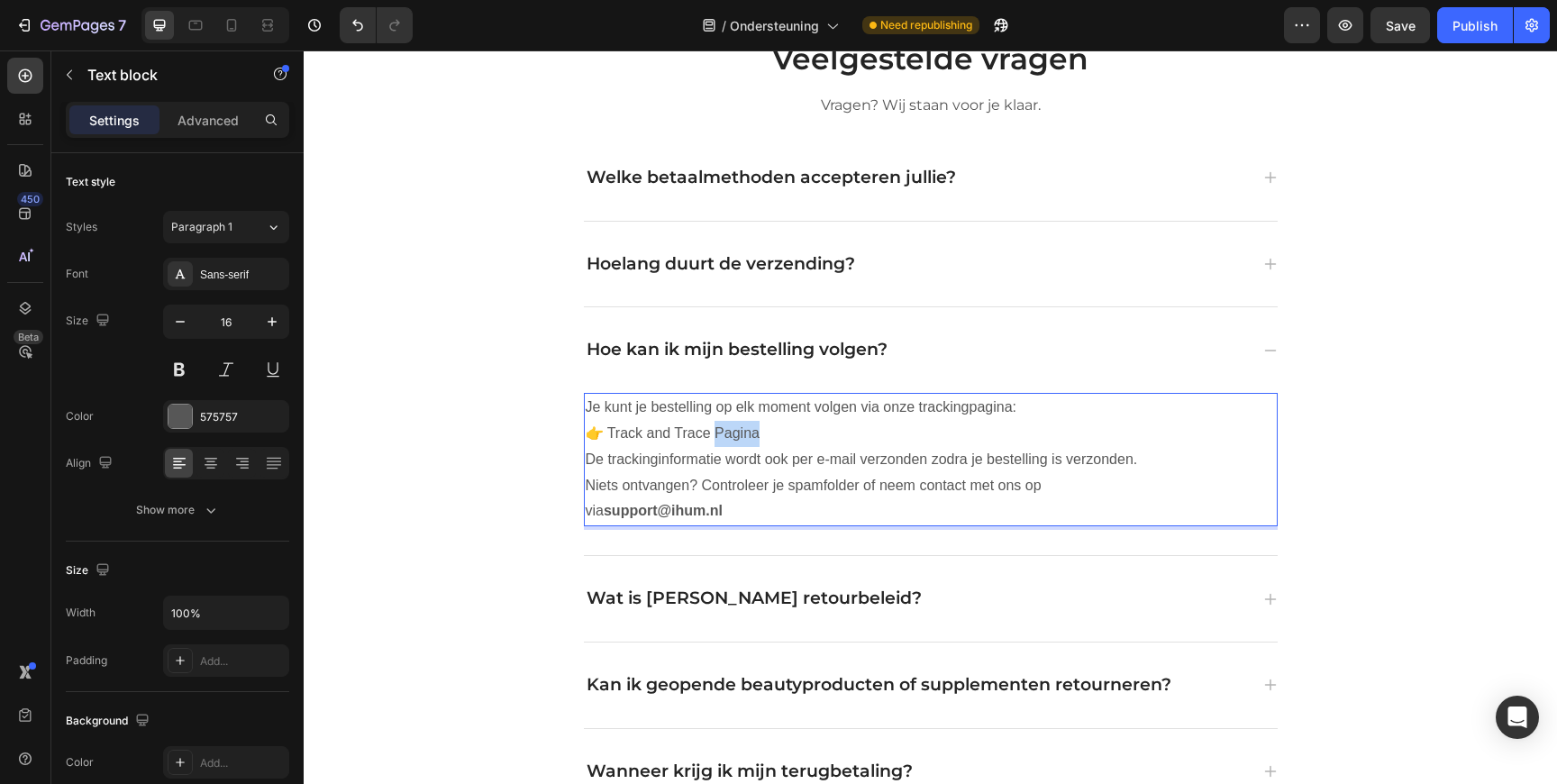
drag, startPoint x: 774, startPoint y: 431, endPoint x: 713, endPoint y: 432, distance: 61.0
click at [713, 432] on p "Je kunt je bestelling op elk moment volgen via onze trackingpagina: 👉 Track and…" at bounding box center [880, 421] width 589 height 53
drag, startPoint x: 713, startPoint y: 432, endPoint x: 486, endPoint y: 432, distance: 227.0
click at [486, 432] on div "Veelgestelde vragen Heading Vragen? Wij staan voor je klaar. Text block Welke b…" at bounding box center [931, 556] width 1081 height 1035
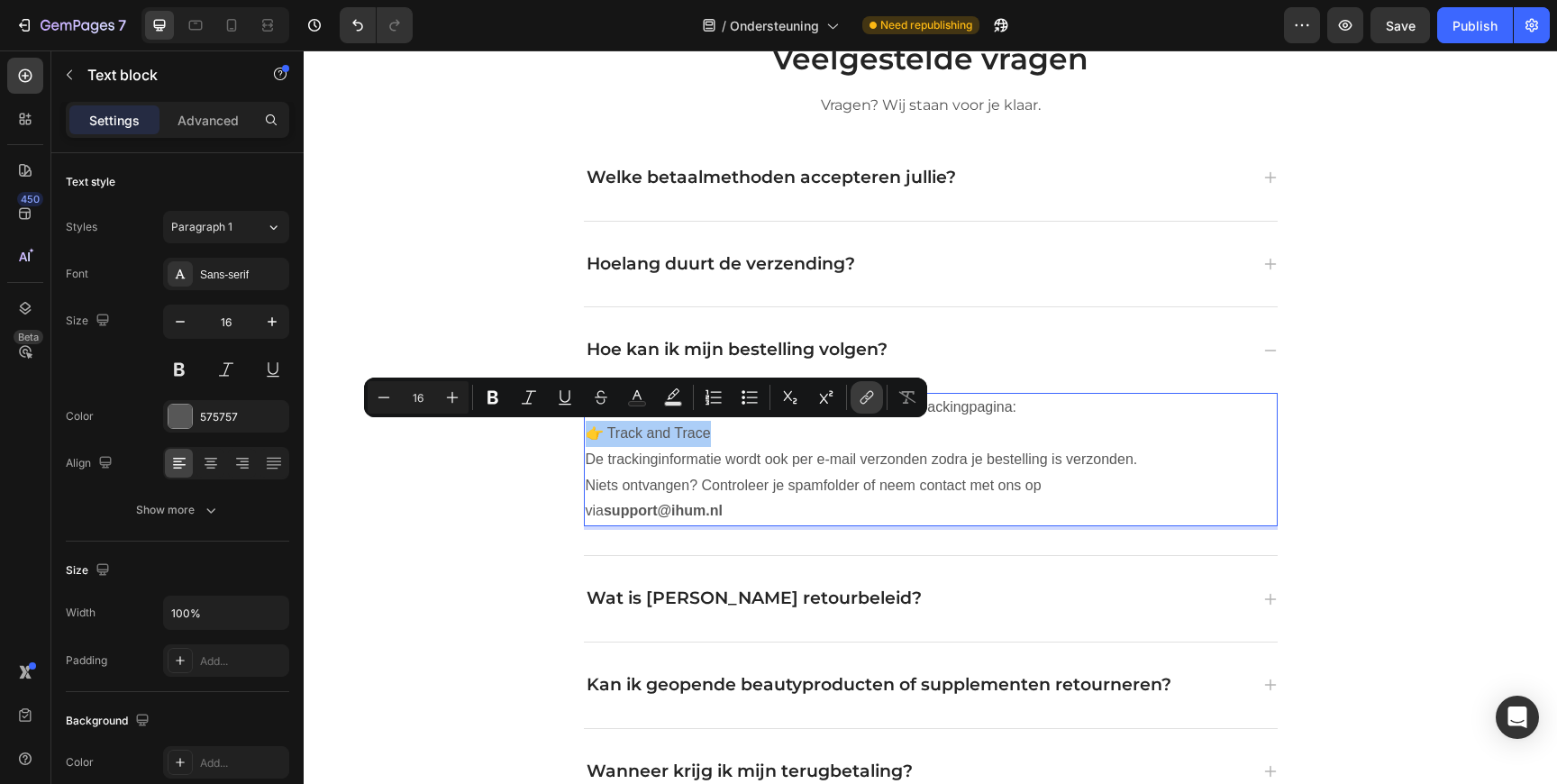
click at [864, 392] on icon "Editor contextual toolbar" at bounding box center [866, 397] width 18 height 18
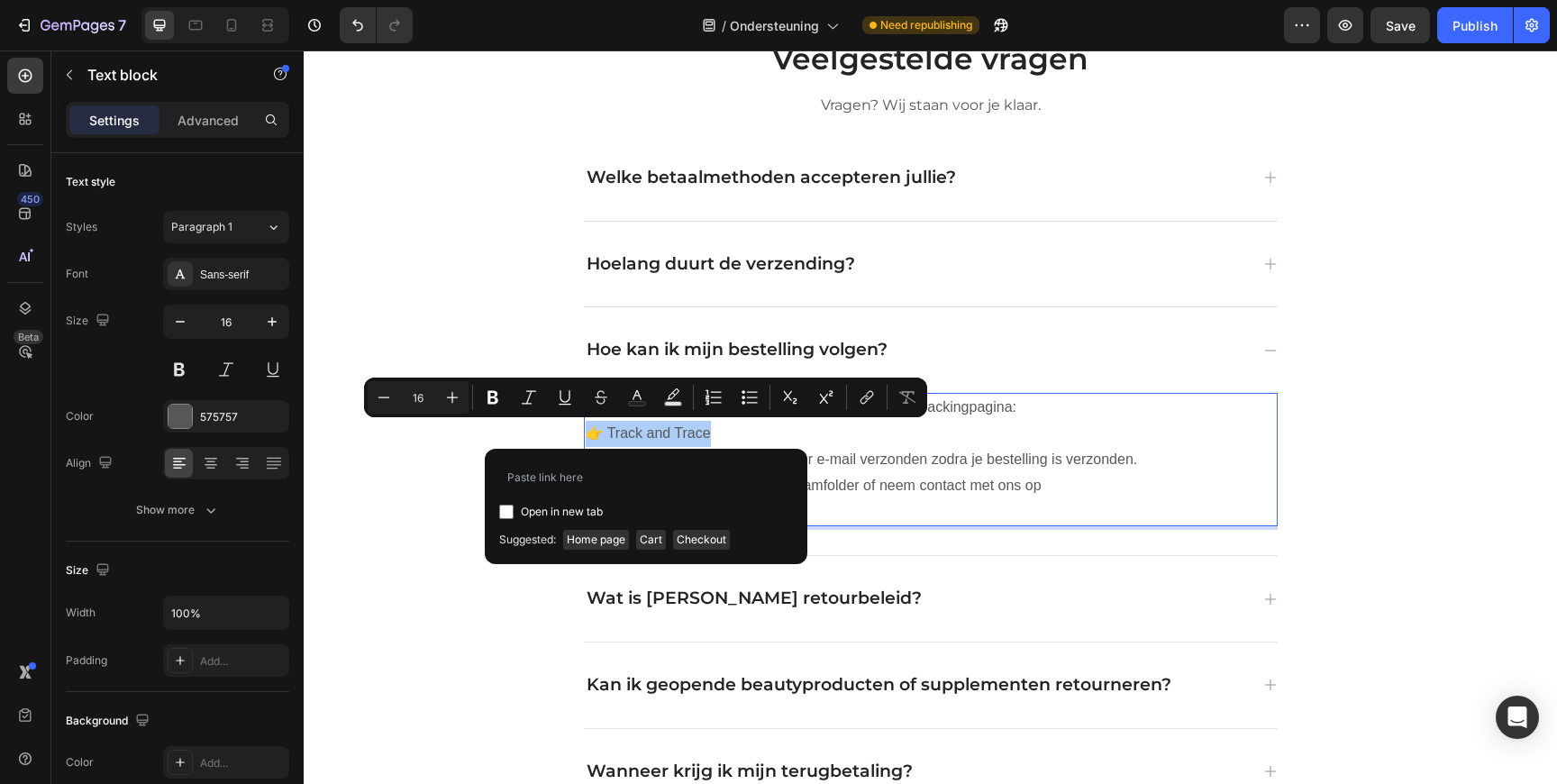
type input "[URL][DOMAIN_NAME]"
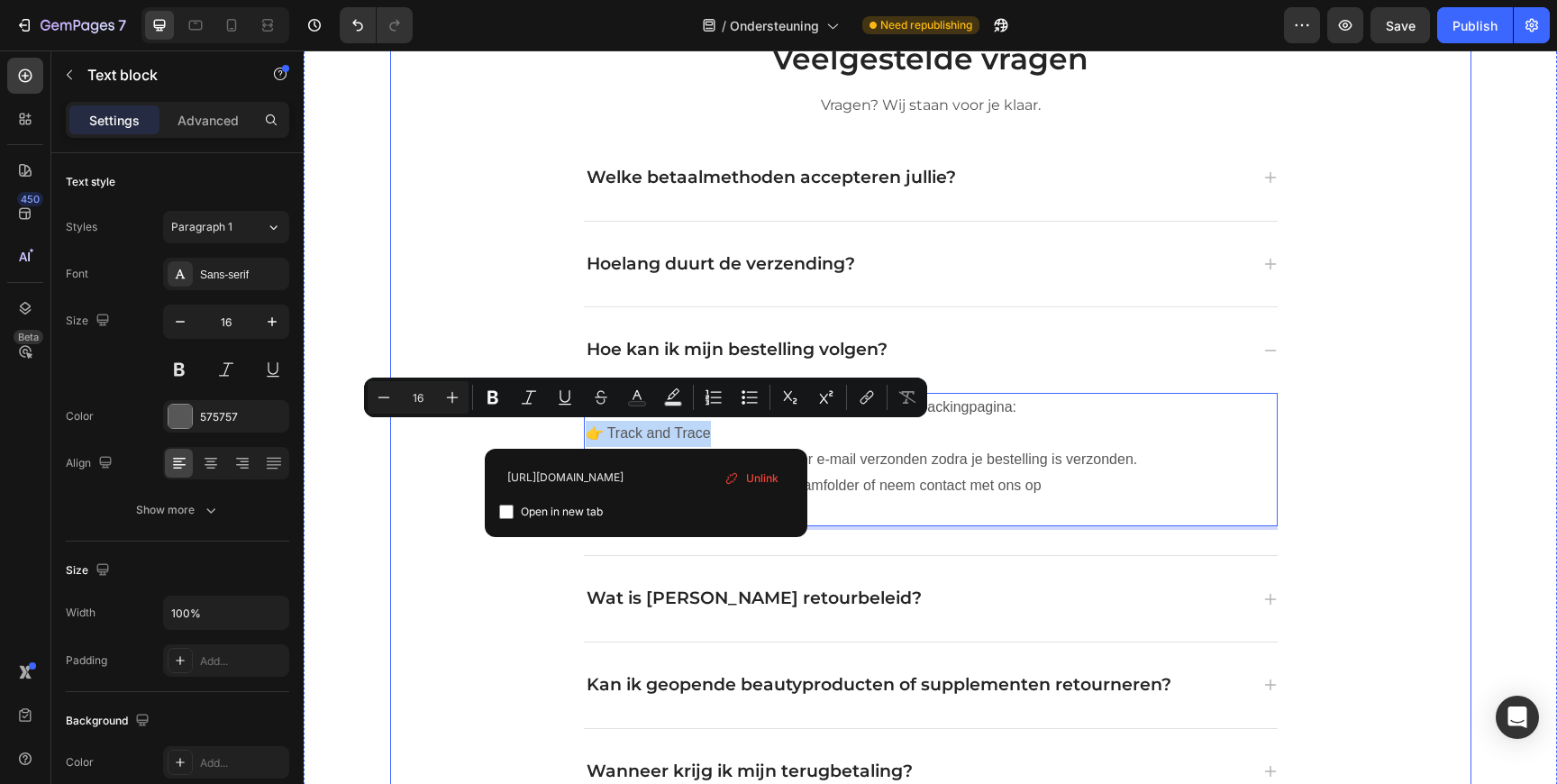
click at [446, 501] on div "Veelgestelde vragen Heading Vragen? Wij staan voor je klaar. Text block Welke b…" at bounding box center [931, 556] width 1081 height 1035
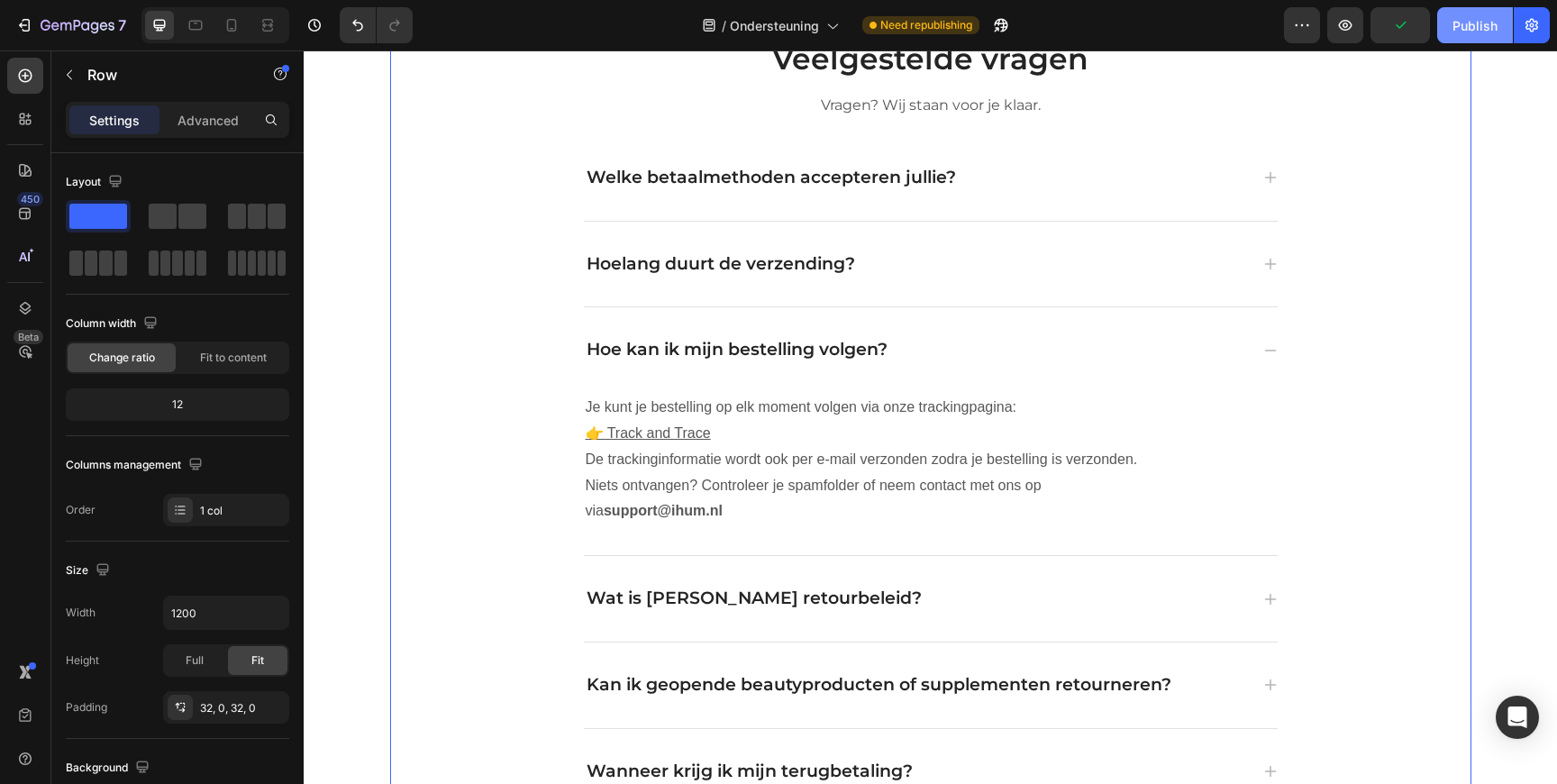
click at [1464, 14] on button "Publish" at bounding box center [1476, 24] width 76 height 36
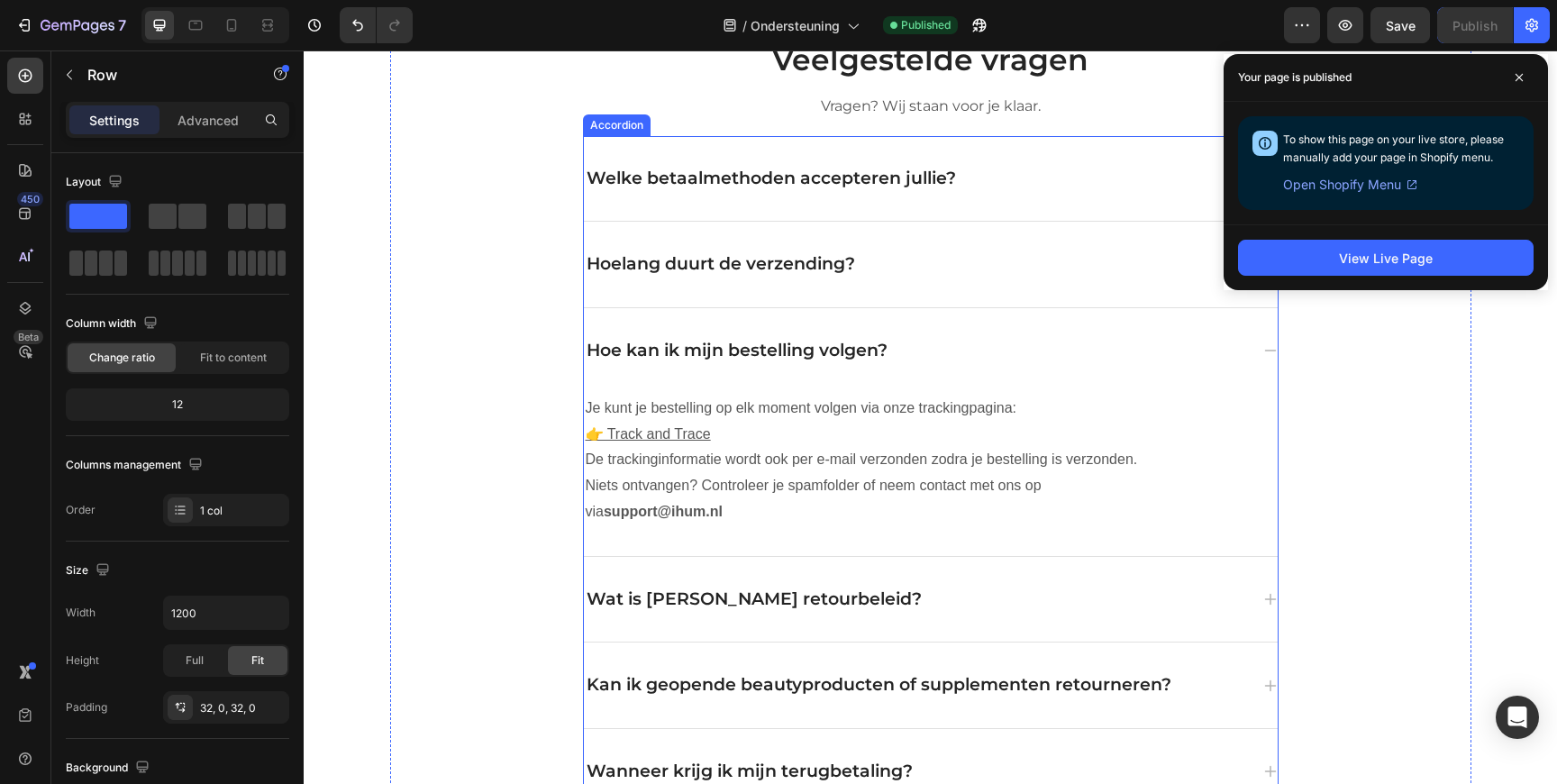
scroll to position [0, 0]
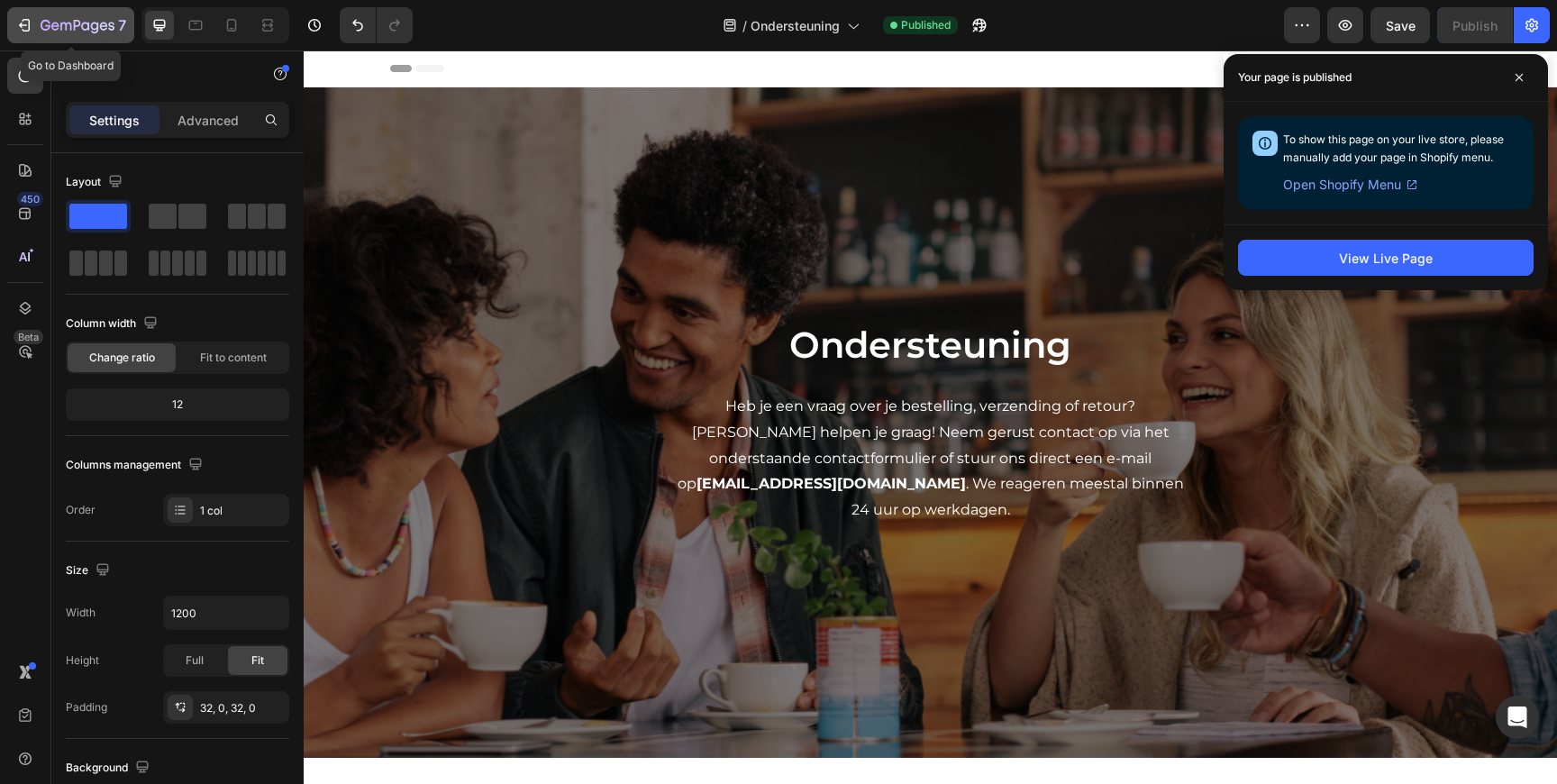
click at [35, 32] on div "7" at bounding box center [70, 25] width 110 height 21
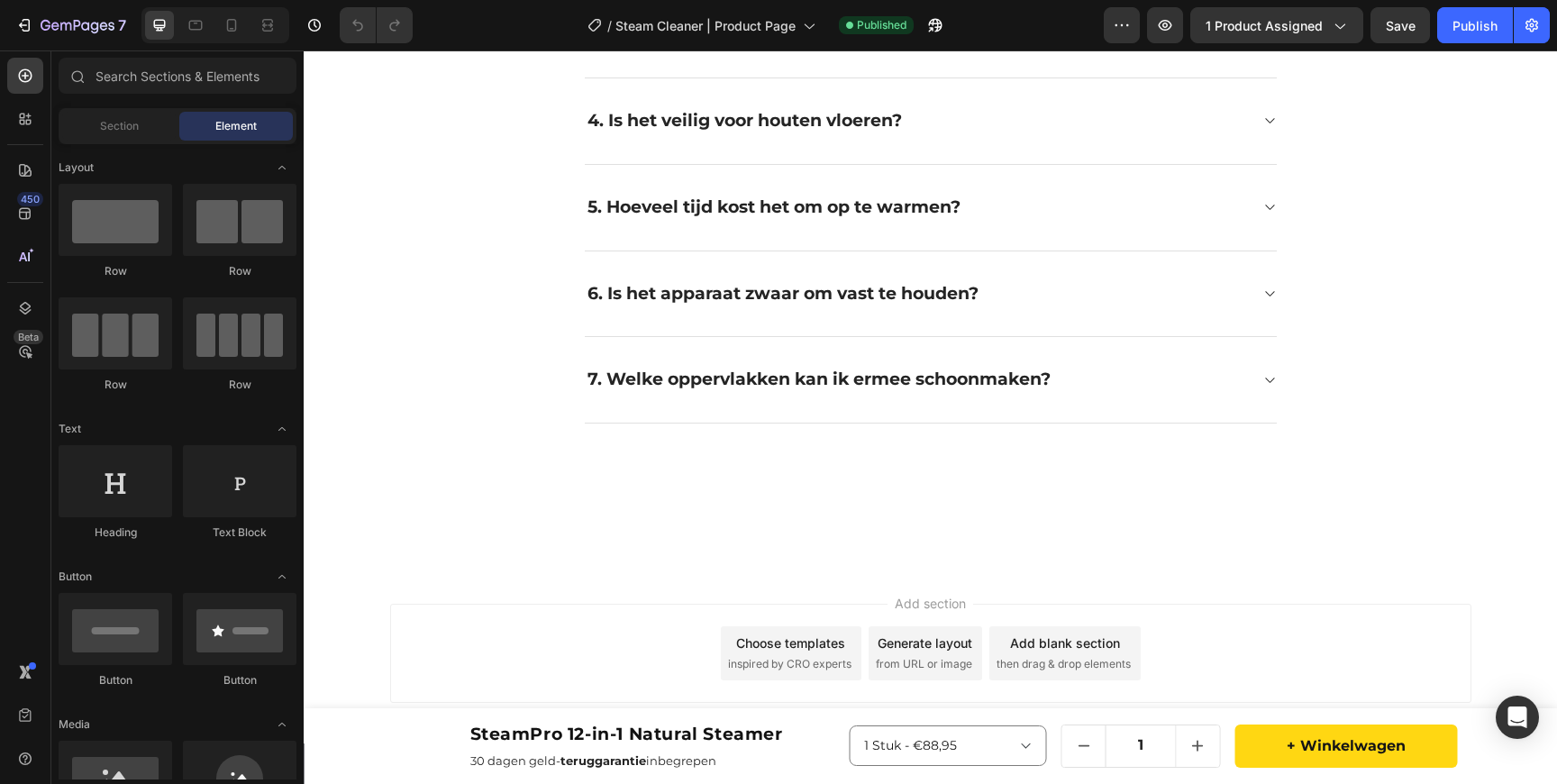
scroll to position [3199, 0]
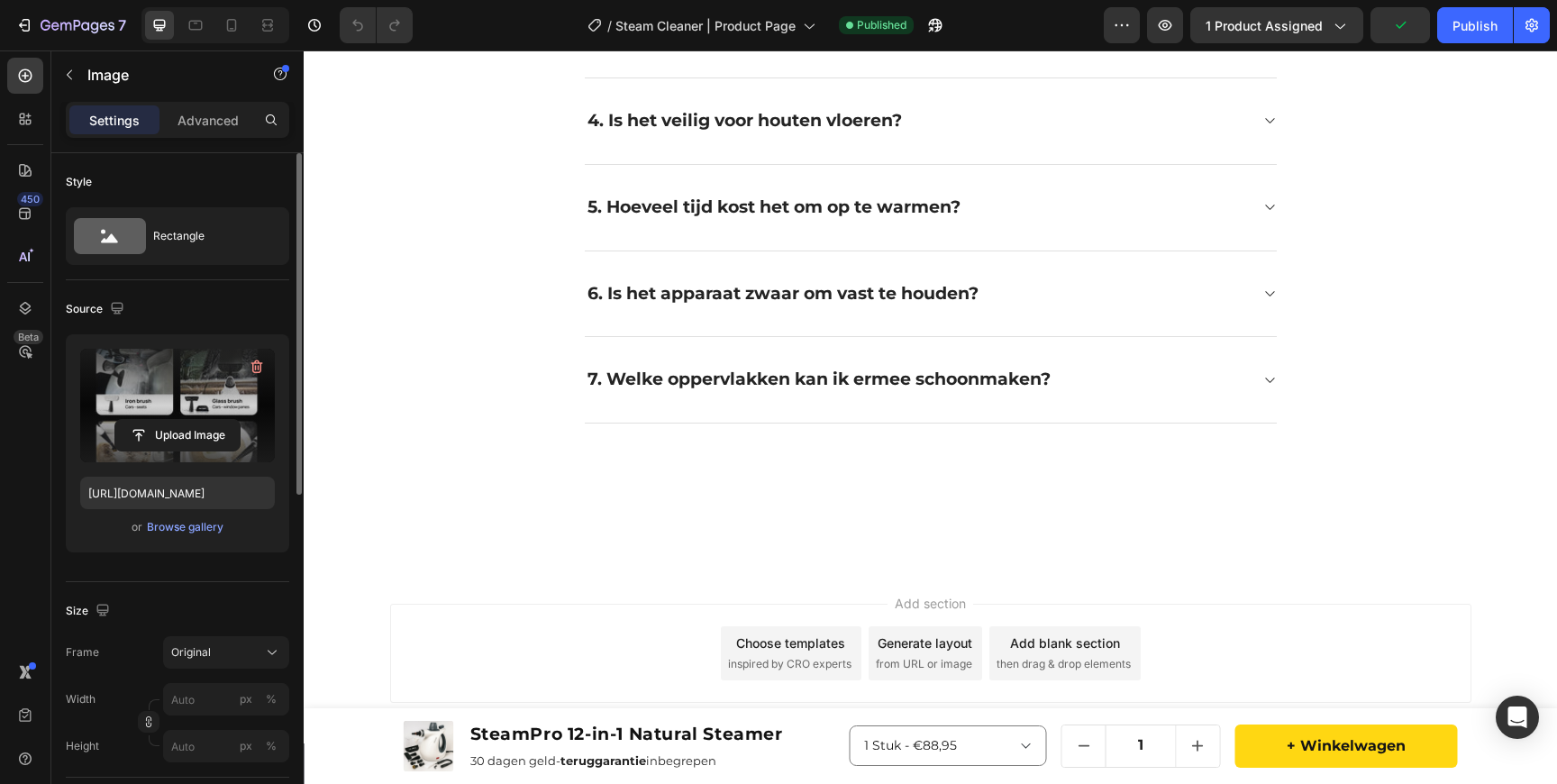
click at [166, 383] on label at bounding box center [177, 405] width 194 height 113
click at [166, 420] on input "file" at bounding box center [177, 434] width 124 height 30
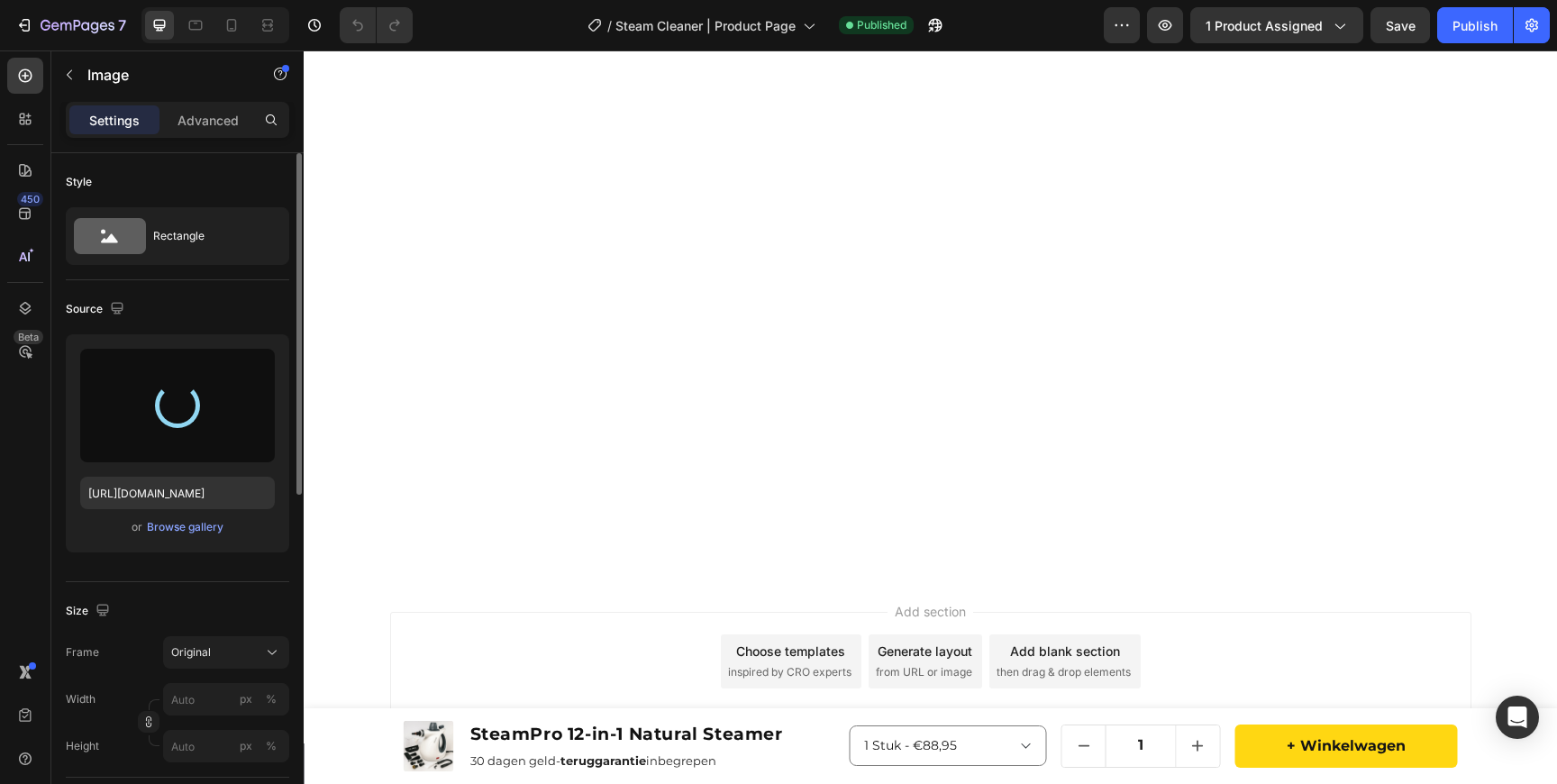
type input "https://cdn.shopify.com/s/files/1/0921/3529/3314/files/gempages_579622416678912…"
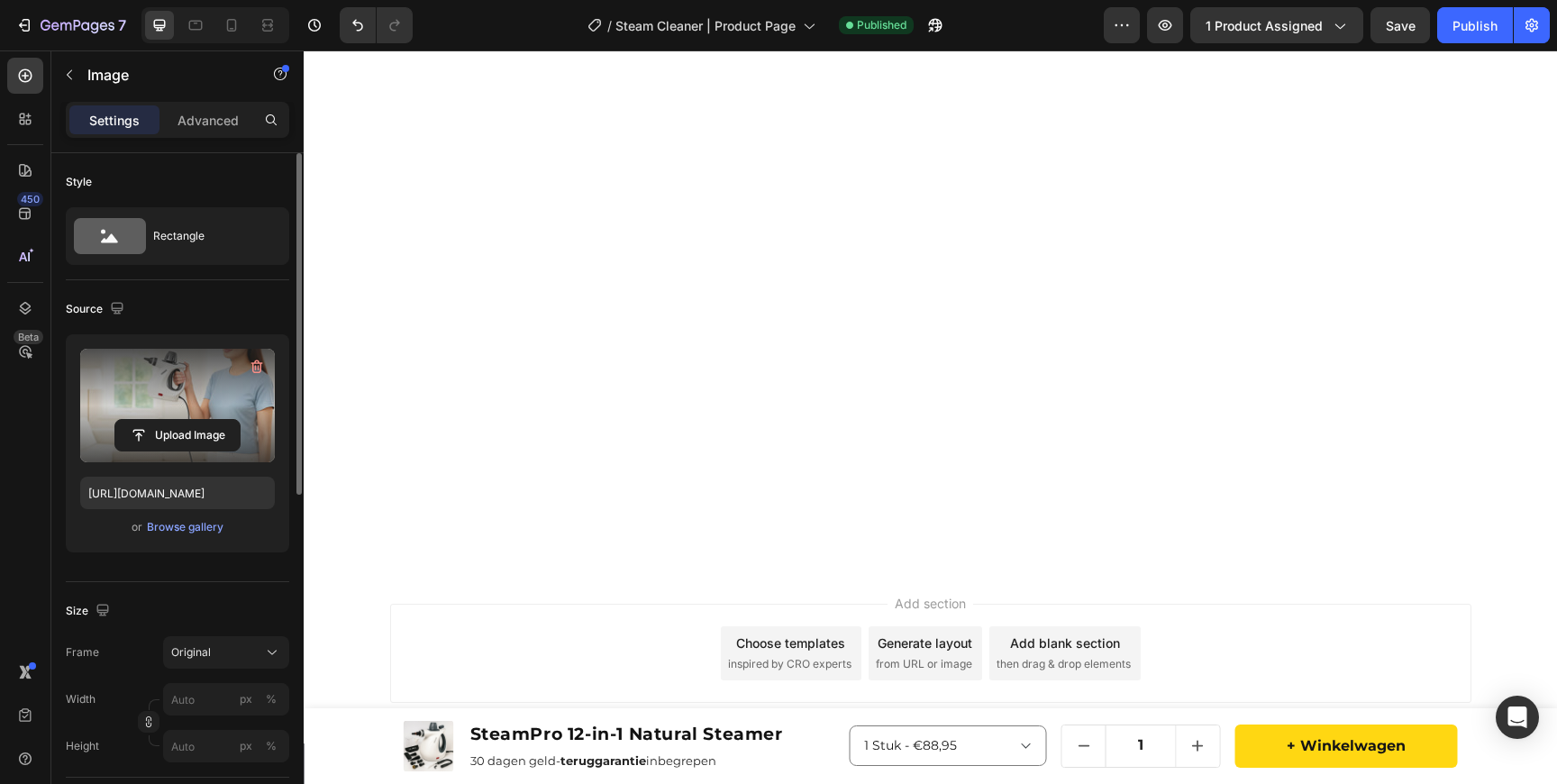
scroll to position [3140, 0]
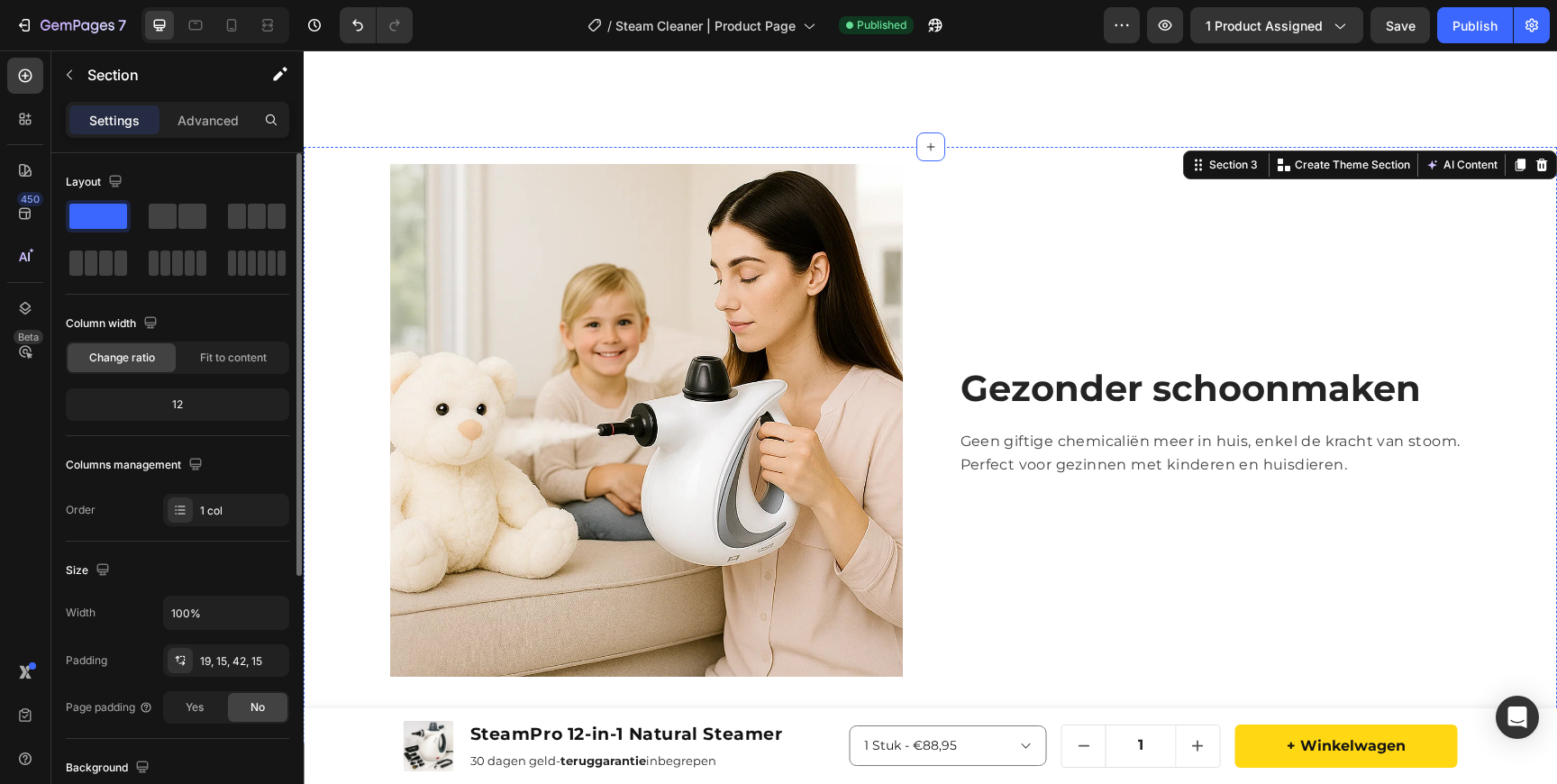
scroll to position [0, 0]
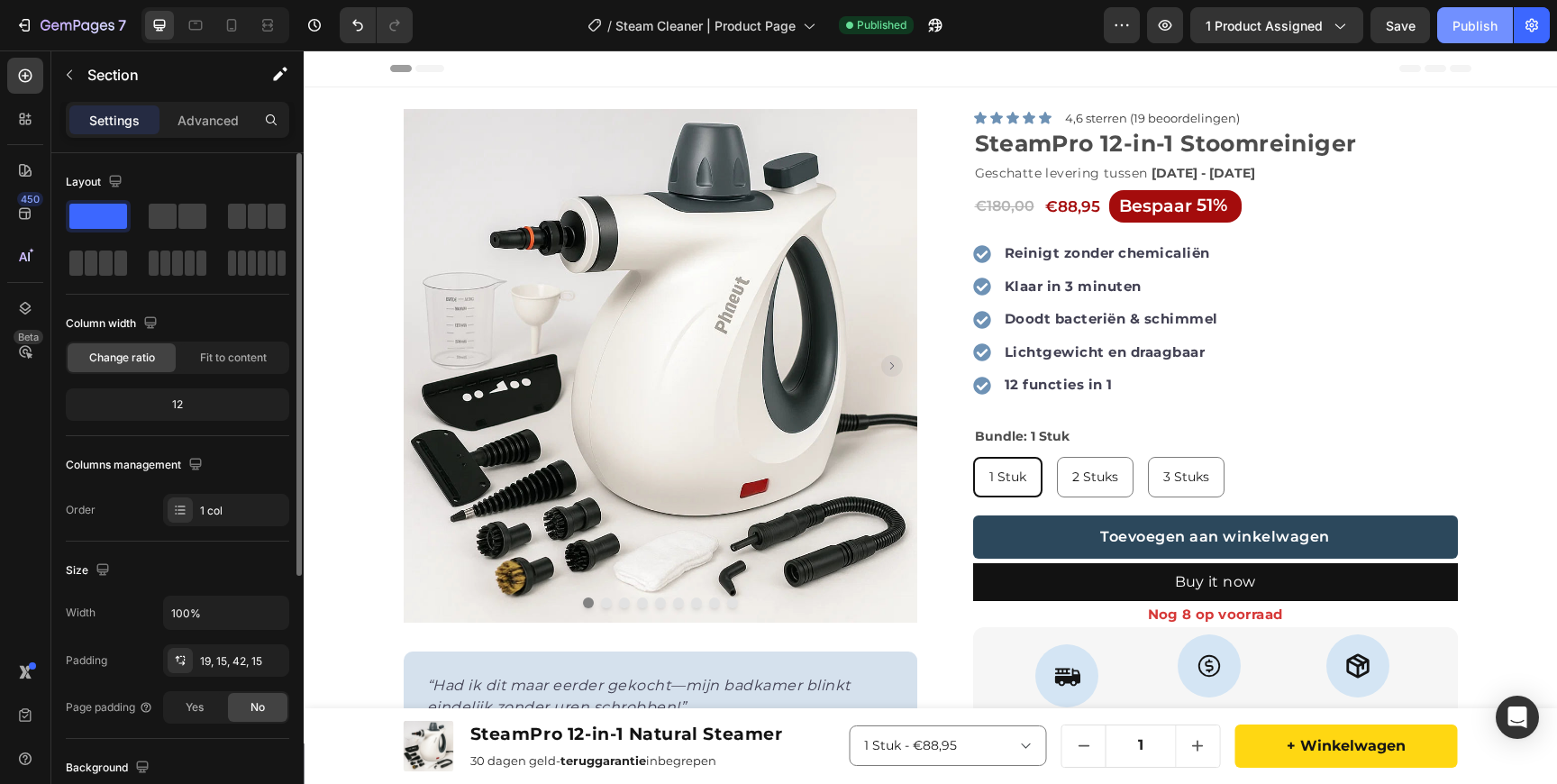
click at [1470, 21] on div "Publish" at bounding box center [1475, 25] width 45 height 19
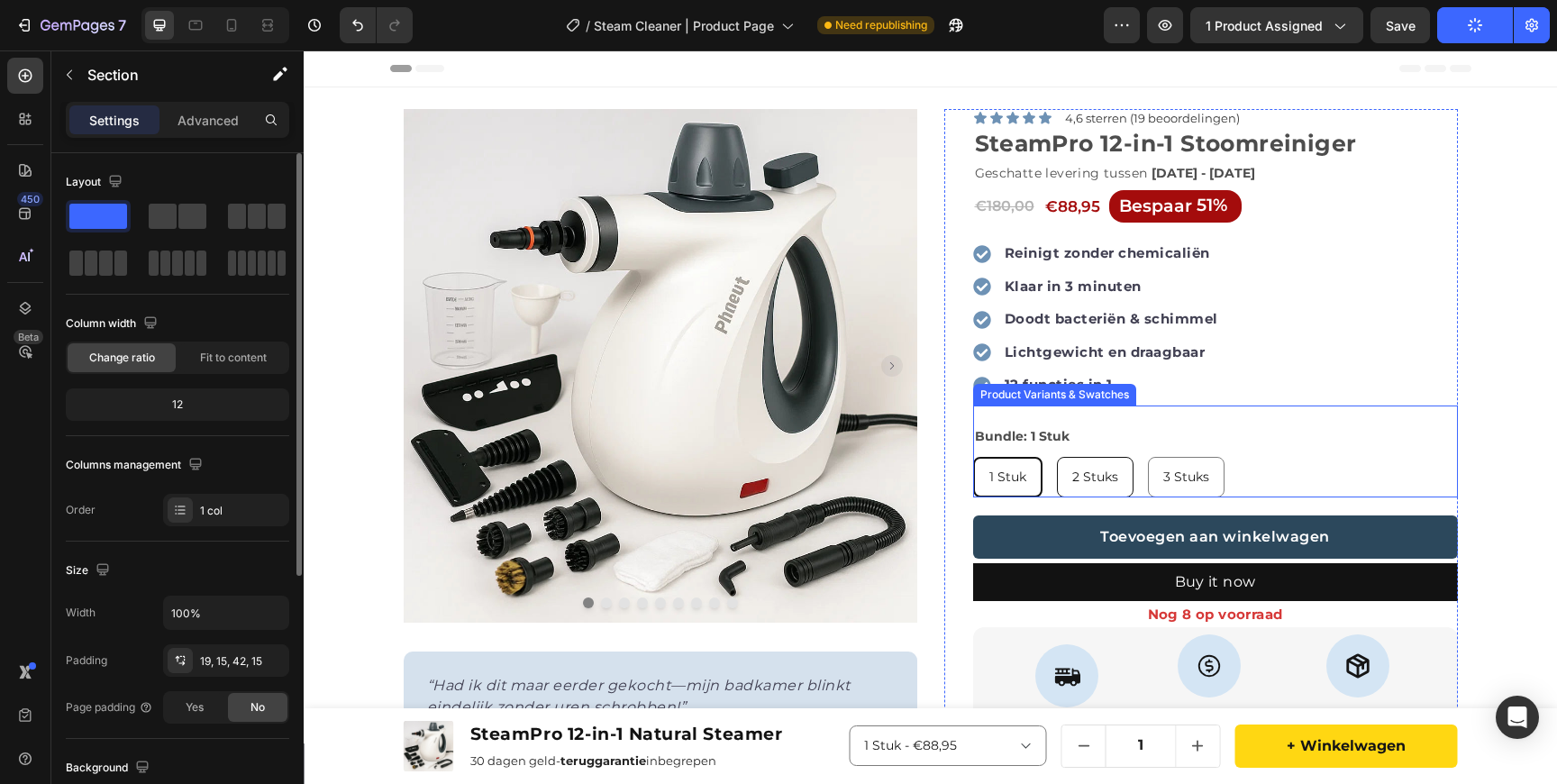
click at [1076, 475] on span "2 Stuks" at bounding box center [1095, 476] width 46 height 17
click at [1057, 457] on input "2 Stuks 2 Stuks 2 Stuks" at bounding box center [1056, 456] width 1 height 1
radio input "true"
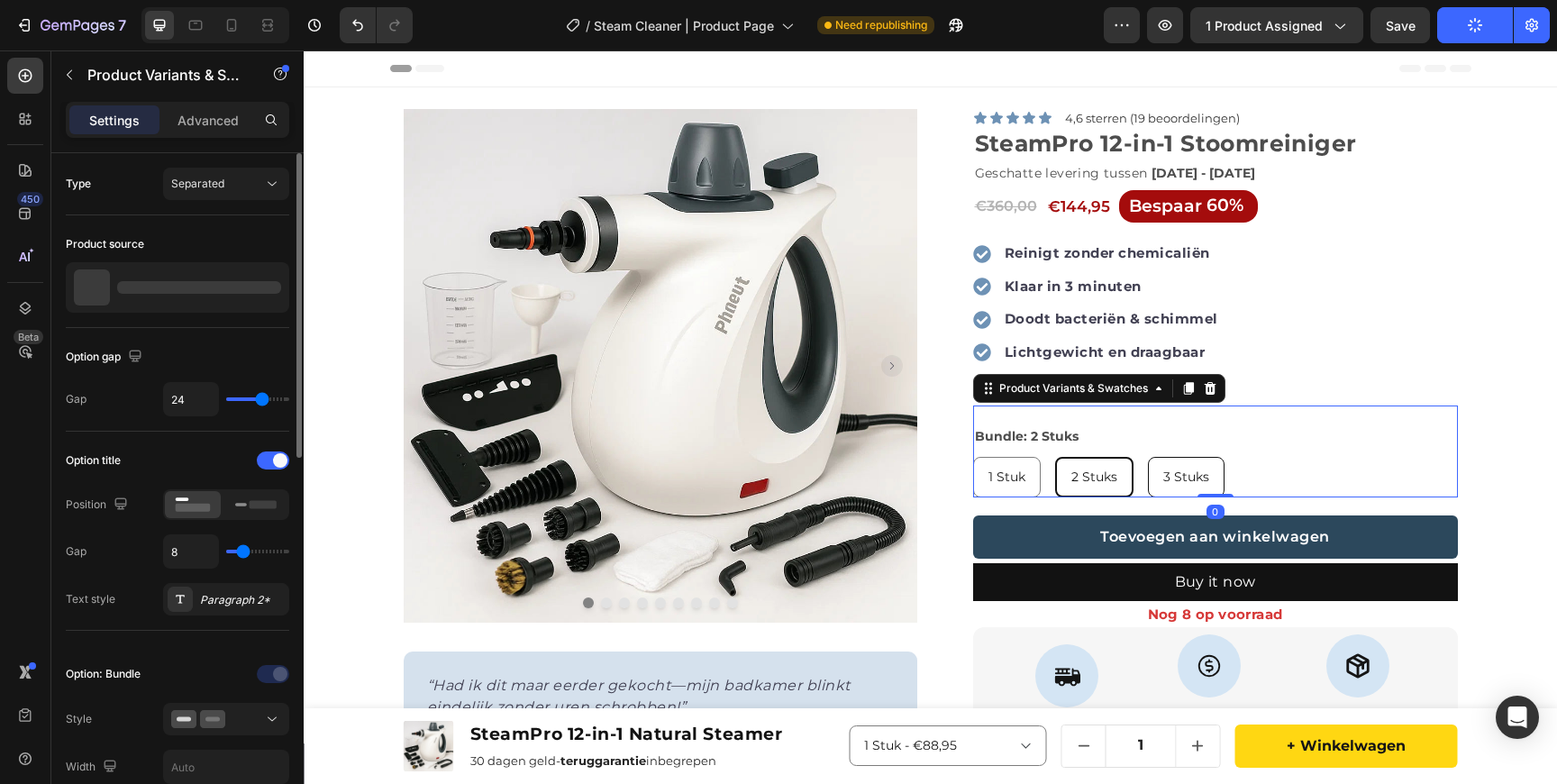
click at [1205, 462] on div "3 Stuks" at bounding box center [1186, 477] width 75 height 37
click at [1149, 457] on input "3 Stuks 3 Stuks 3 Stuks" at bounding box center [1148, 456] width 1 height 1
radio input "true"
click at [1003, 472] on span "1 Stuk" at bounding box center [1007, 476] width 37 height 17
click at [974, 457] on input "1 Stuk 1 Stuk 1 Stuk" at bounding box center [973, 456] width 1 height 1
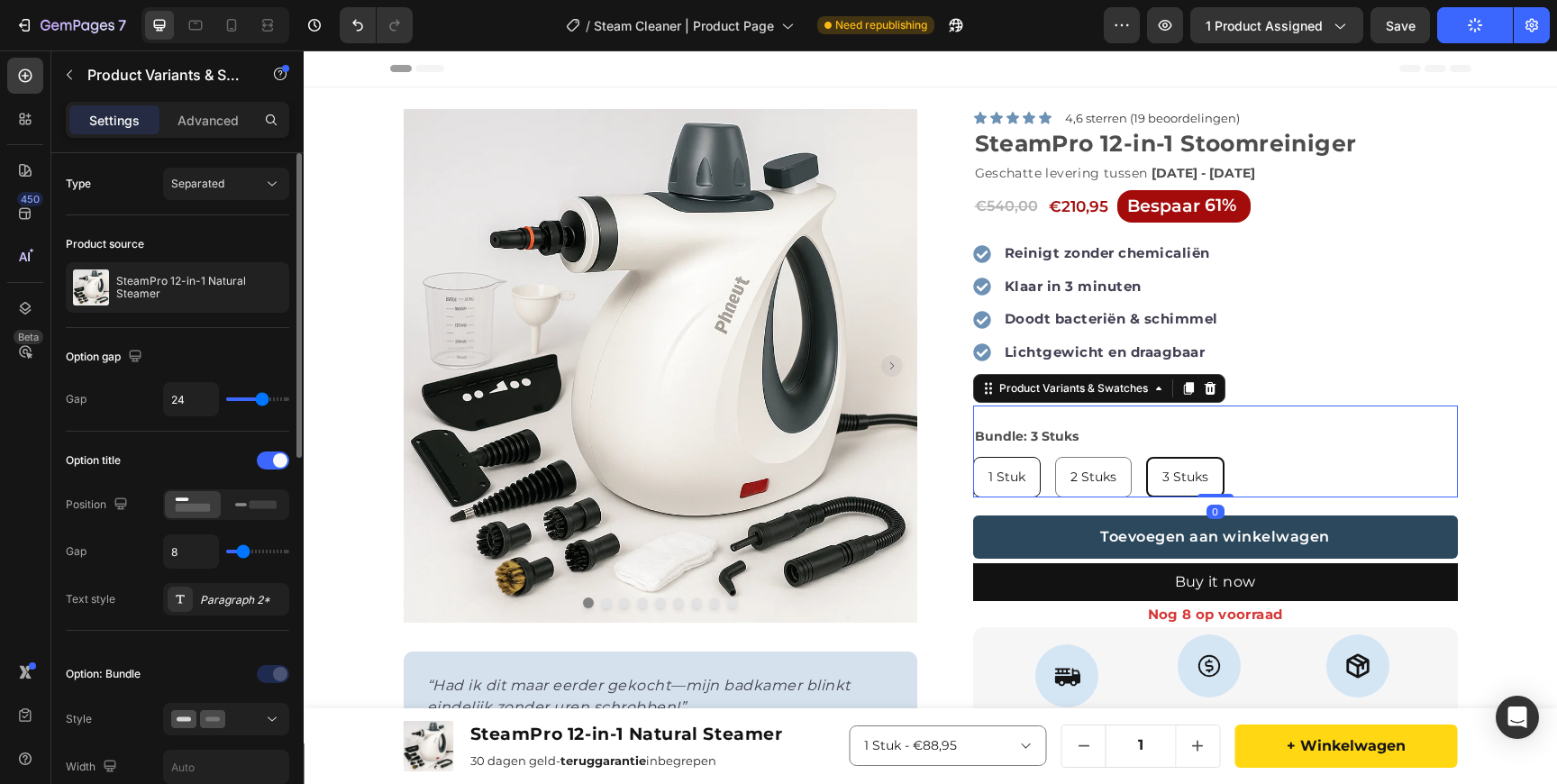
radio input "true"
click at [1082, 470] on span "2 Stuks" at bounding box center [1095, 476] width 46 height 17
click at [1057, 457] on input "2 Stuks 2 Stuks 2 Stuks" at bounding box center [1056, 456] width 1 height 1
radio input "true"
click at [998, 476] on span "1 Stuk" at bounding box center [1007, 476] width 37 height 17
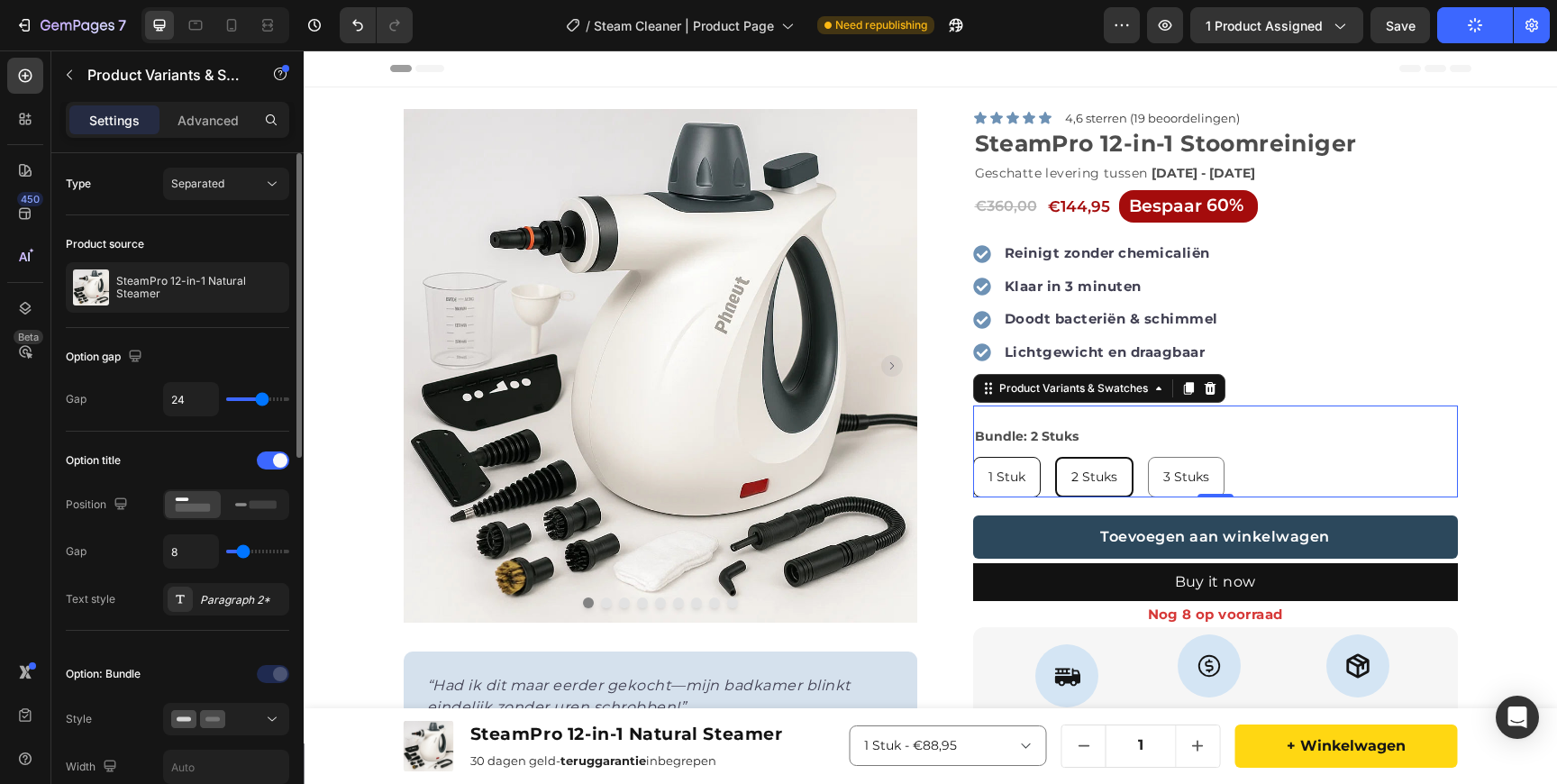
click at [974, 457] on input "1 Stuk 1 Stuk 1 Stuk" at bounding box center [973, 456] width 1 height 1
radio input "true"
click at [1102, 471] on span "2 Stuks" at bounding box center [1095, 476] width 46 height 17
click at [1057, 457] on input "2 Stuks 2 Stuks 2 Stuks" at bounding box center [1056, 456] width 1 height 1
radio input "true"
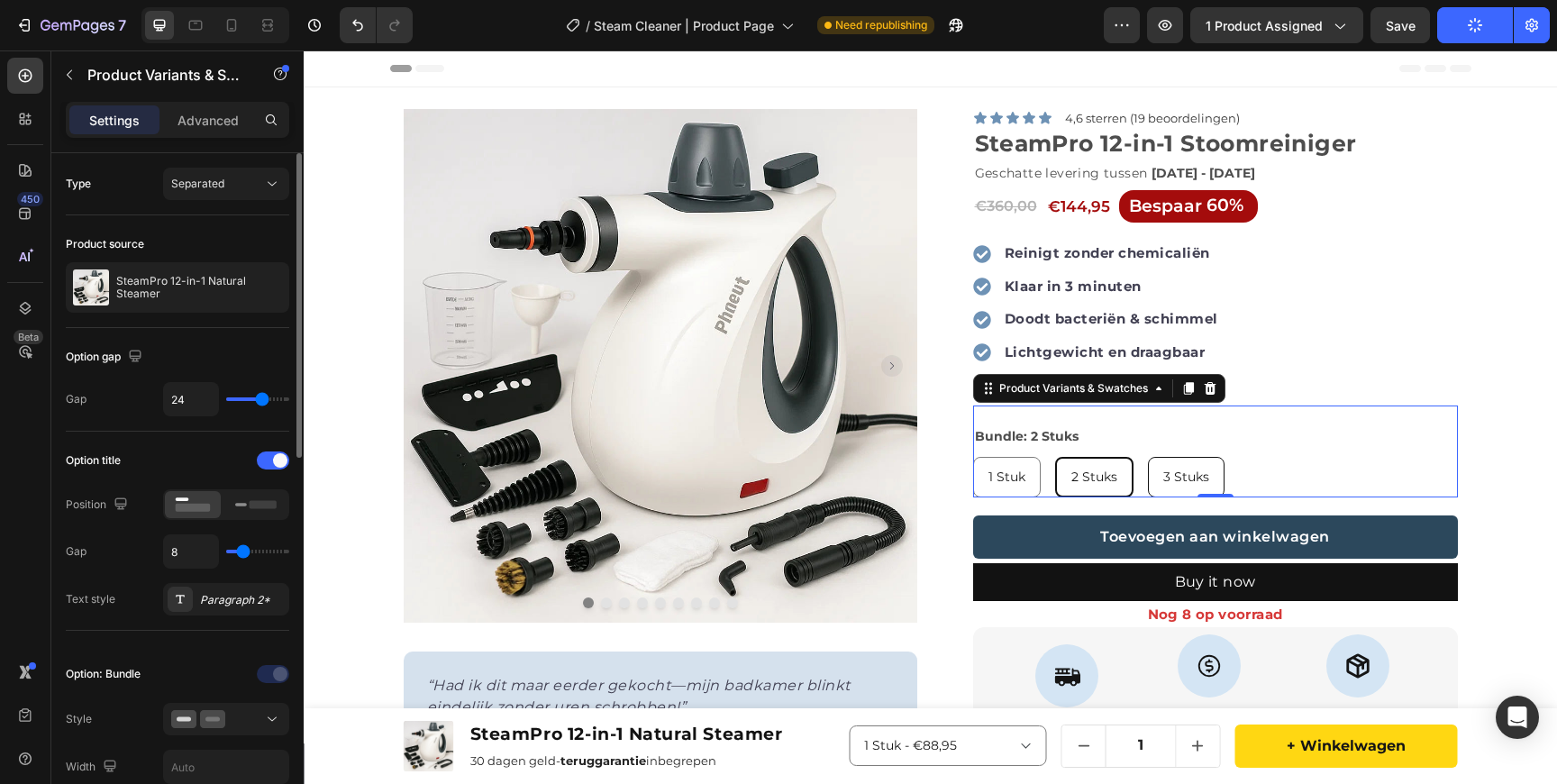
click at [1206, 459] on div "3 Stuks" at bounding box center [1186, 477] width 75 height 37
click at [1149, 457] on input "3 Stuks 3 Stuks 3 Stuks" at bounding box center [1148, 456] width 1 height 1
radio input "true"
click at [1006, 466] on div "1 Stuk" at bounding box center [1006, 477] width 65 height 37
click at [974, 457] on input "1 Stuk 1 Stuk 1 Stuk" at bounding box center [973, 456] width 1 height 1
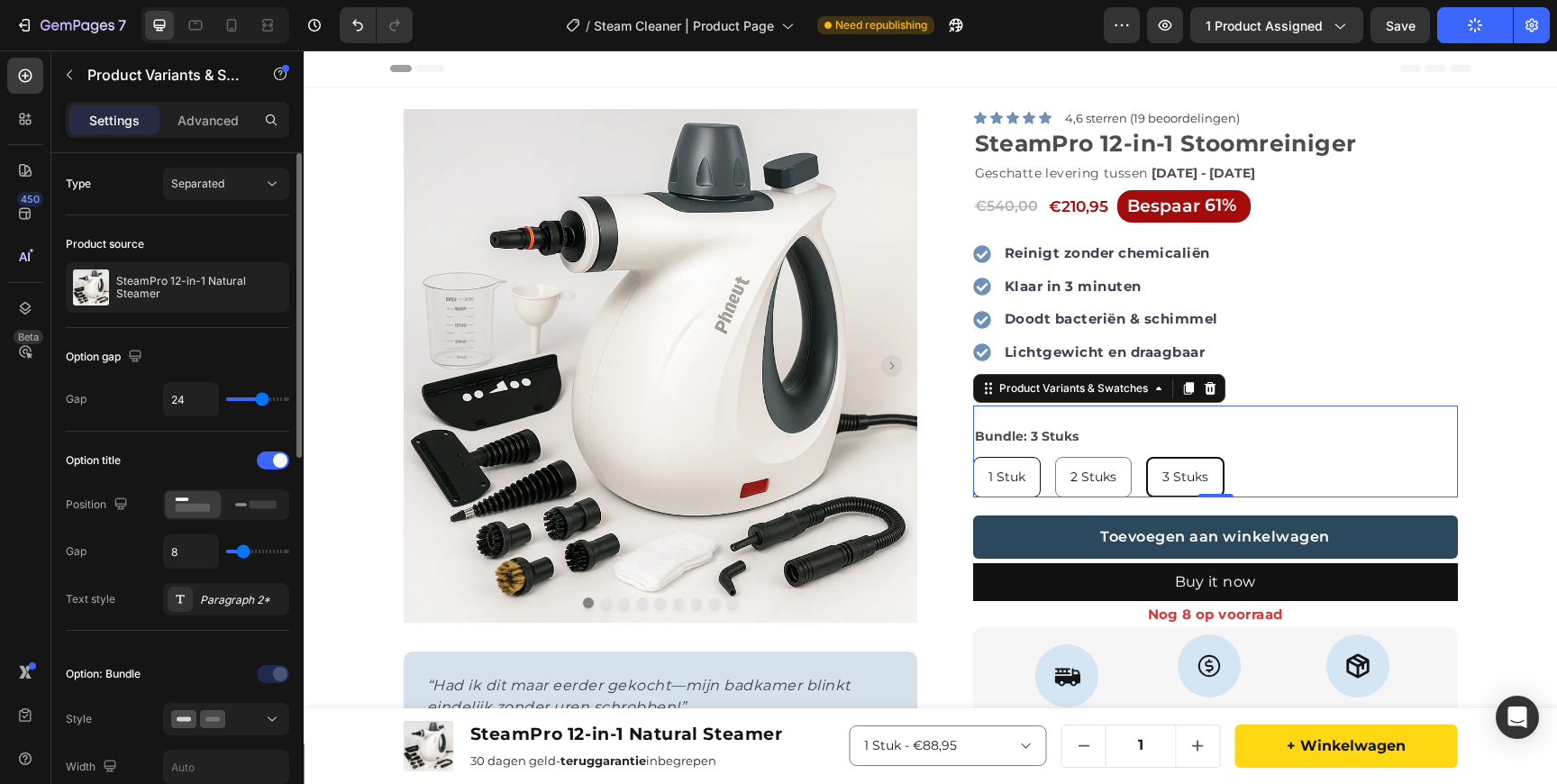
radio input "true"
click at [1014, 27] on div "/ Steam Cleaner | Product Page Need republishing" at bounding box center [765, 24] width 677 height 36
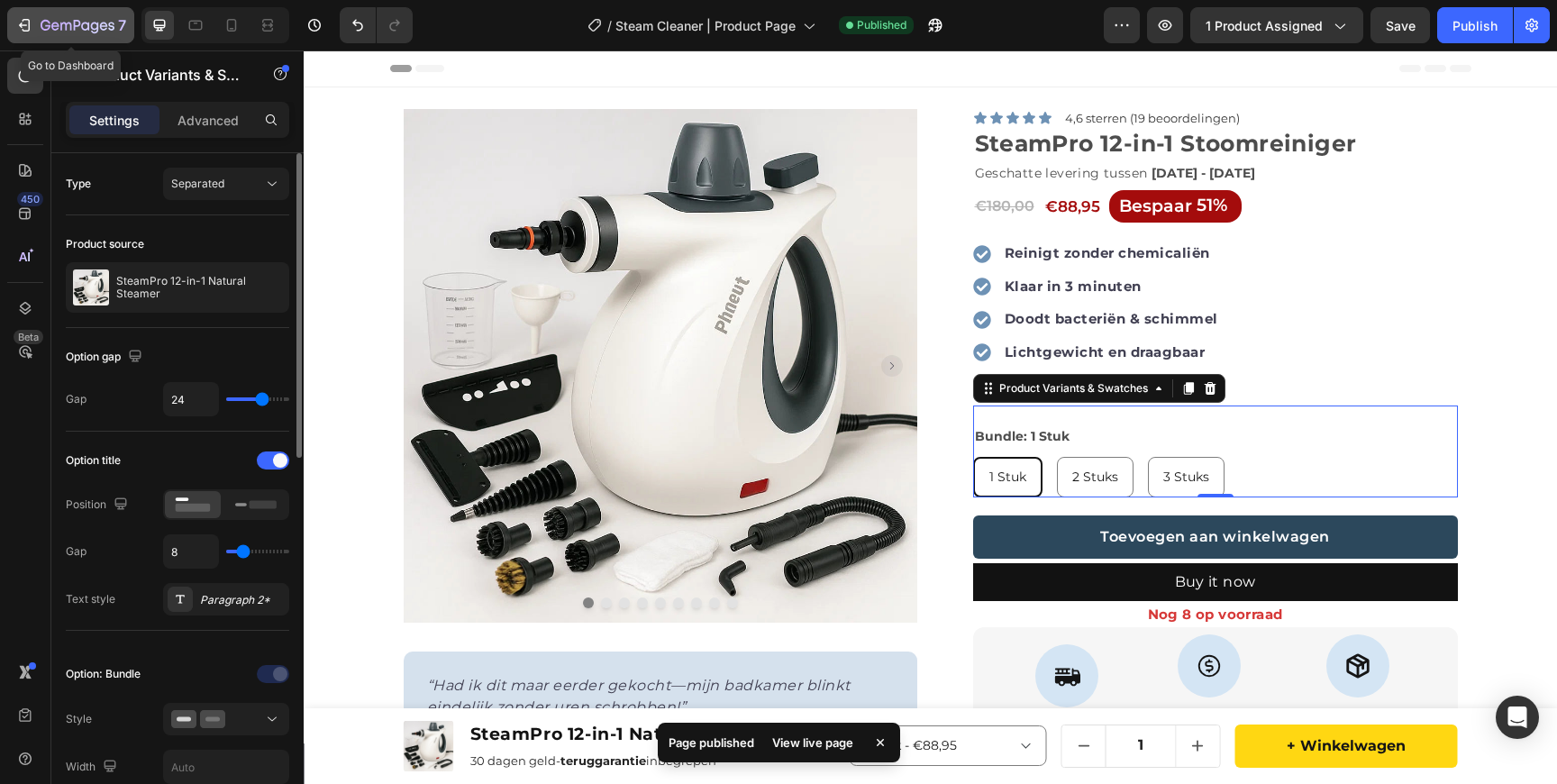
click at [32, 13] on button "7" at bounding box center [70, 24] width 127 height 36
